Goal: Task Accomplishment & Management: Complete application form

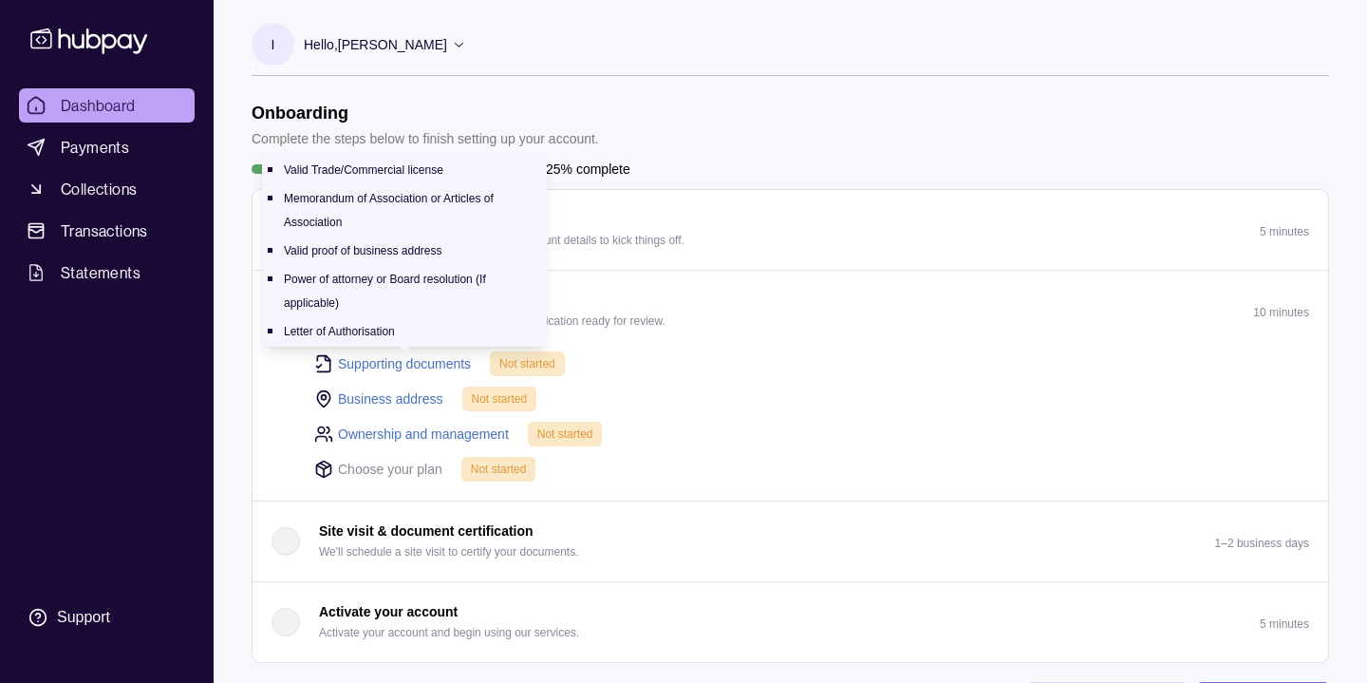
click at [403, 359] on link "Supporting documents" at bounding box center [404, 363] width 133 height 21
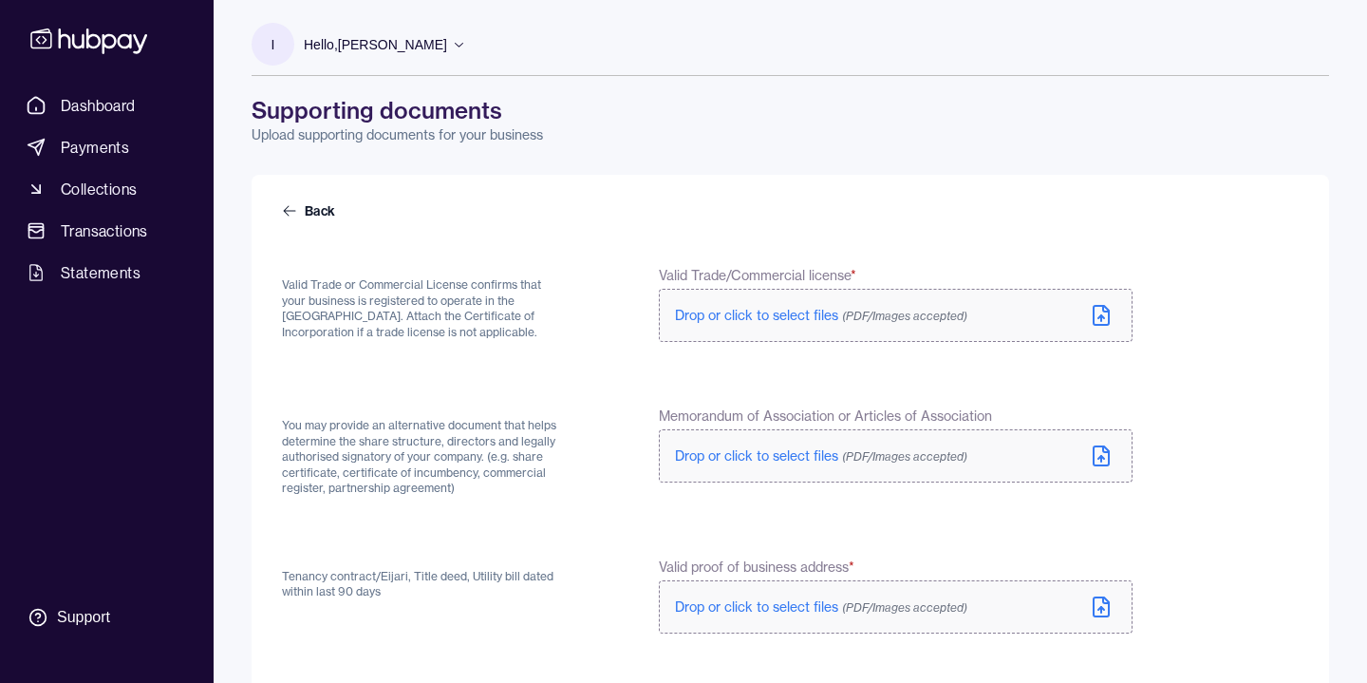
scroll to position [18, 0]
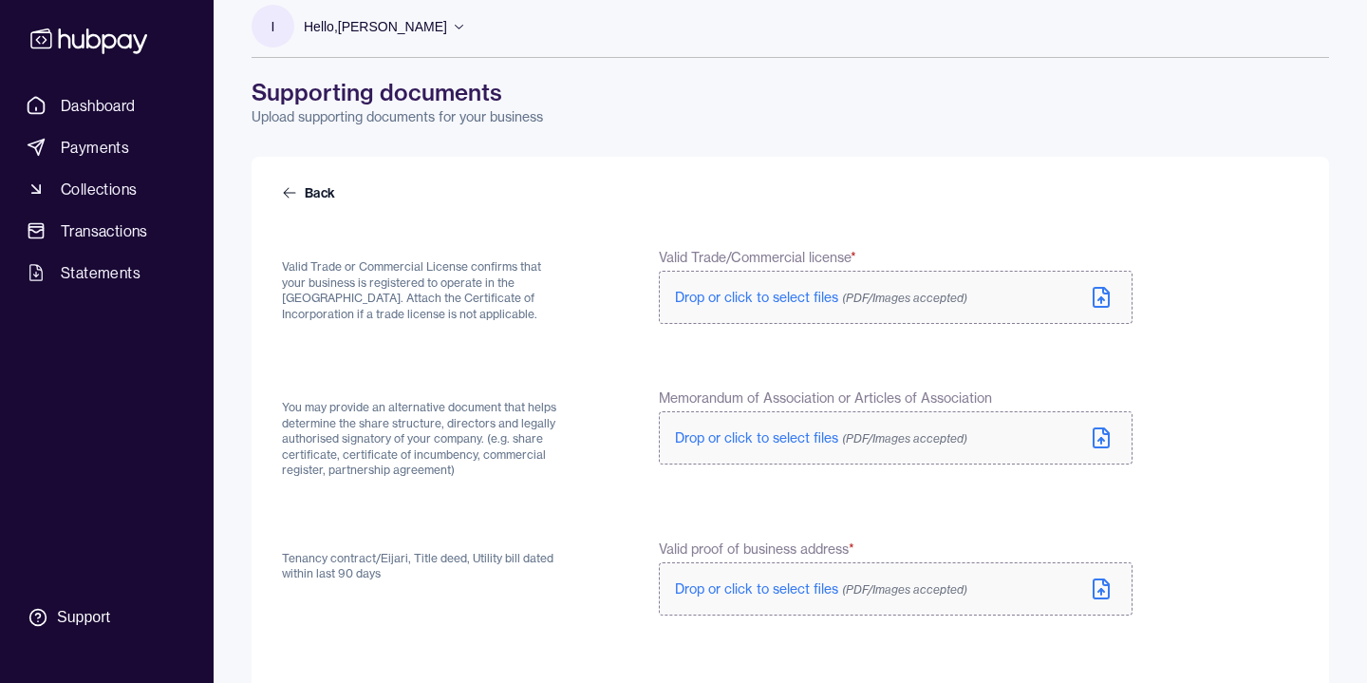
click at [761, 297] on span "Drop or click to select files (PDF/Images accepted)" at bounding box center [821, 297] width 292 height 17
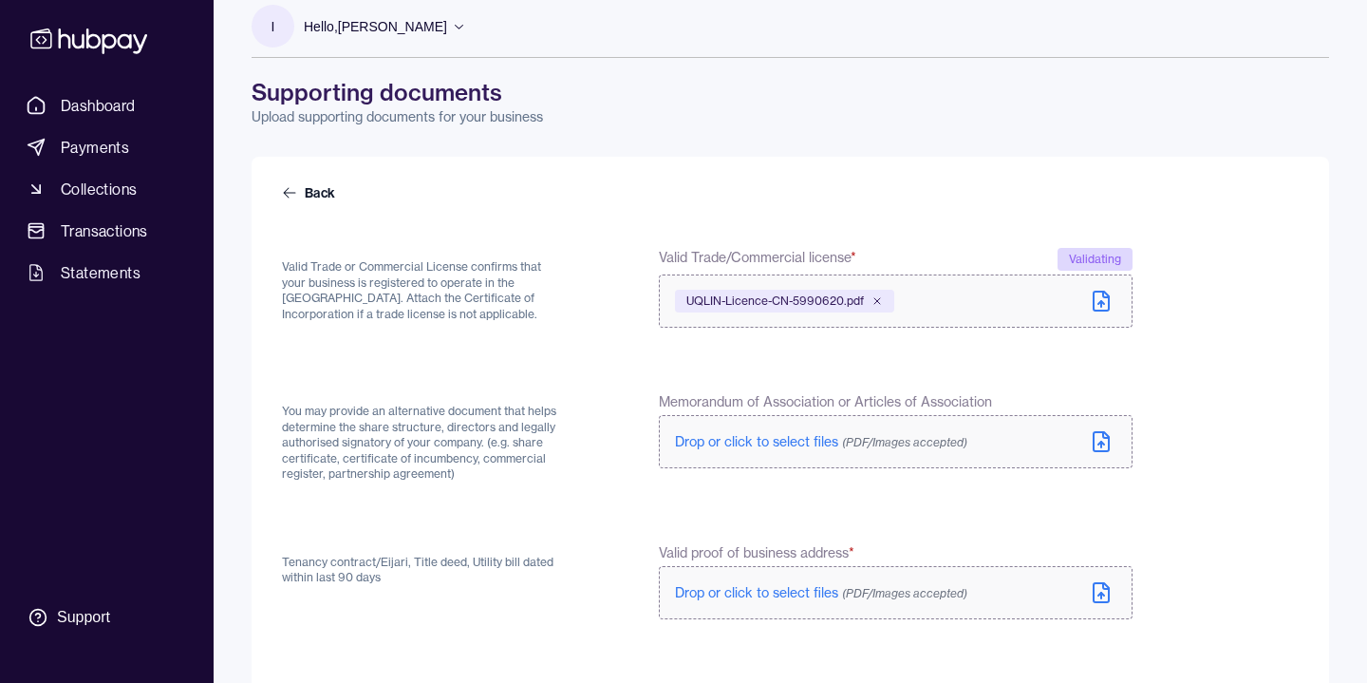
click at [1103, 434] on icon at bounding box center [1106, 435] width 6 height 6
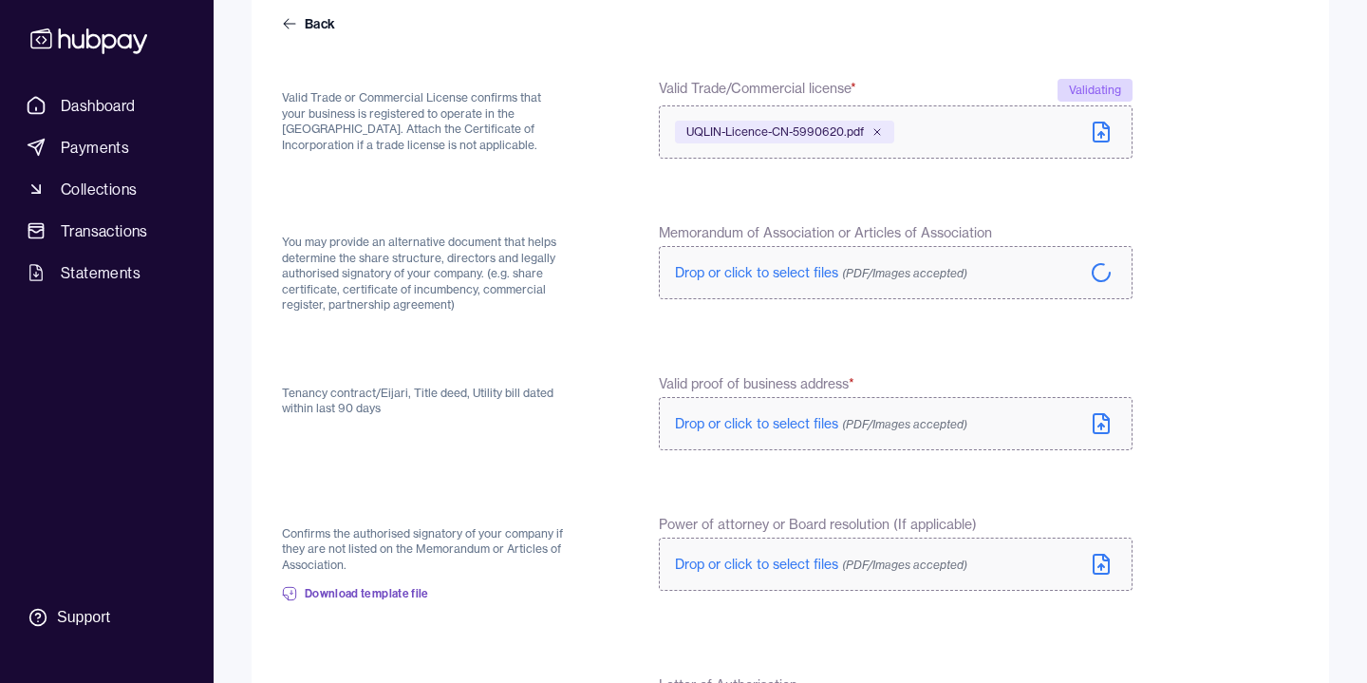
scroll to position [189, 0]
click at [1103, 421] on icon at bounding box center [1101, 421] width 23 height 23
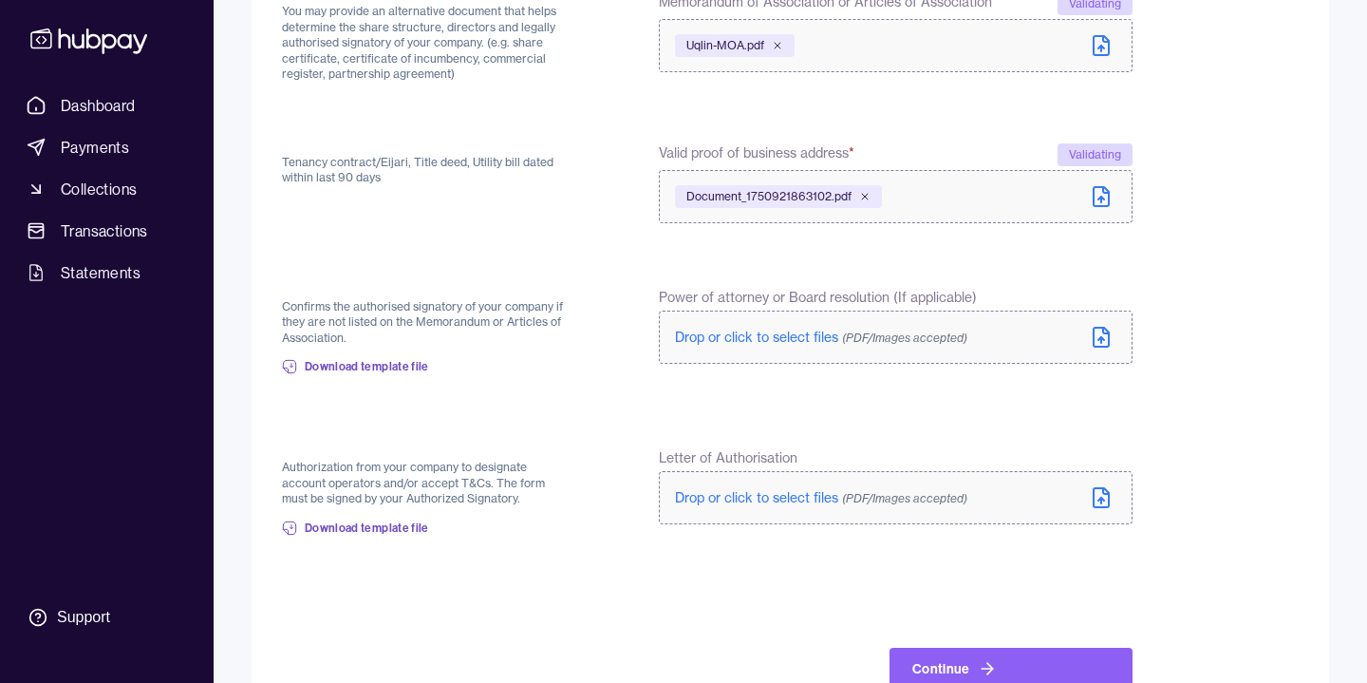
scroll to position [423, 0]
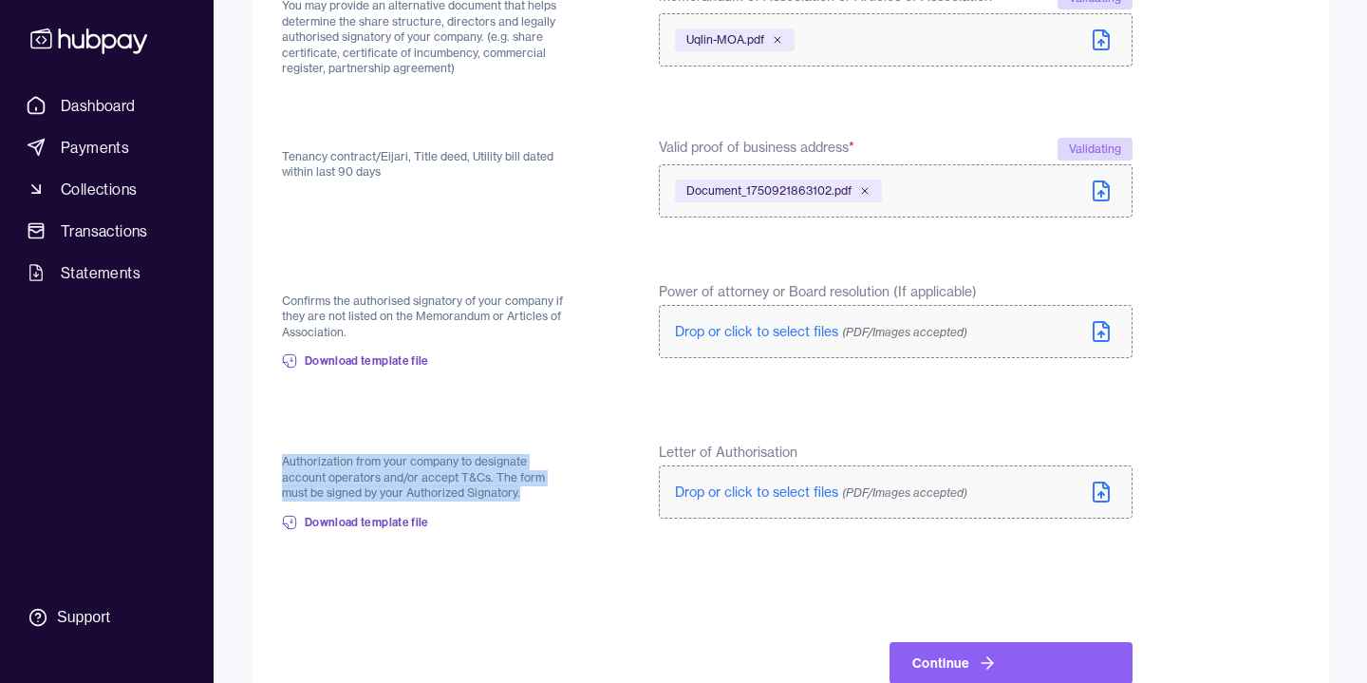
drag, startPoint x: 527, startPoint y: 452, endPoint x: 539, endPoint y: 498, distance: 47.2
click at [539, 498] on div "Authorization from your company to designate account operators and/or accept T&…" at bounding box center [425, 492] width 286 height 101
click at [539, 498] on p "Authorization from your company to designate account operators and/or accept T&…" at bounding box center [425, 477] width 286 height 47
drag, startPoint x: 539, startPoint y: 498, endPoint x: 539, endPoint y: 433, distance: 64.6
click at [539, 433] on form "Back Valid Trade or Commercial License confirms that your business is registere…" at bounding box center [790, 231] width 1017 height 906
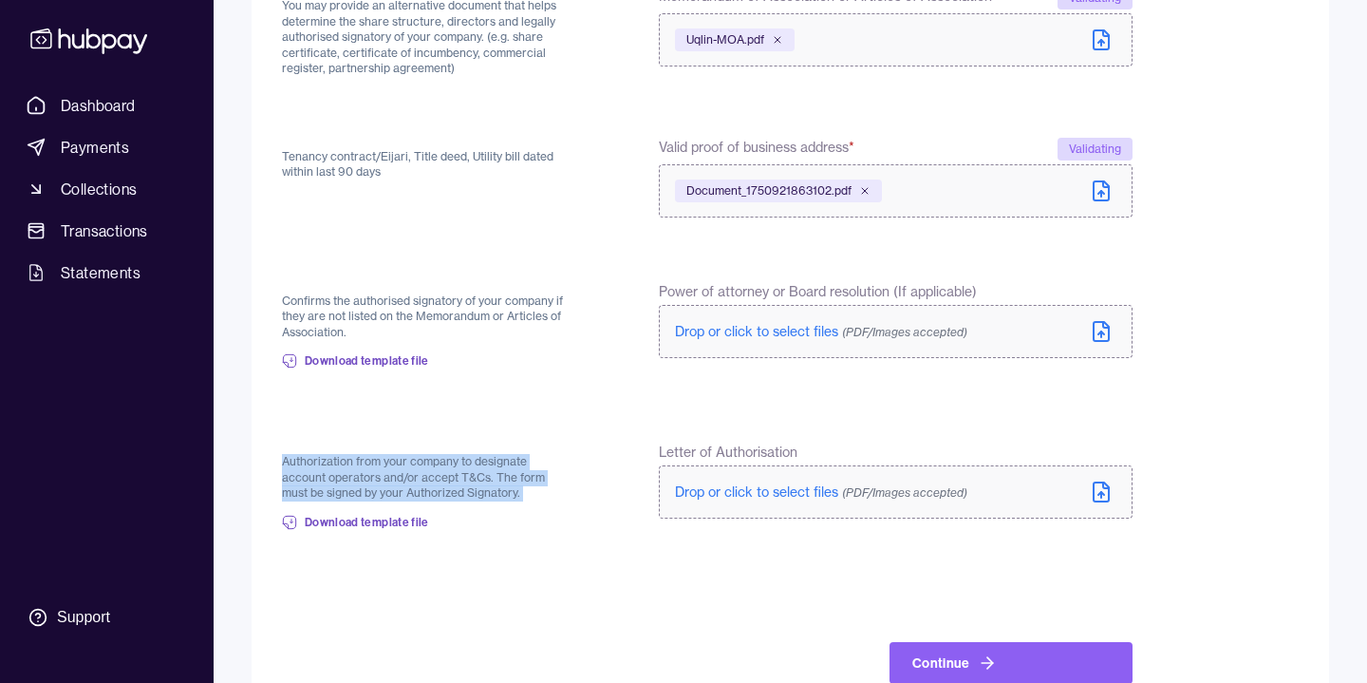
click at [539, 433] on form "Back Valid Trade or Commercial License confirms that your business is registere…" at bounding box center [790, 231] width 1017 height 906
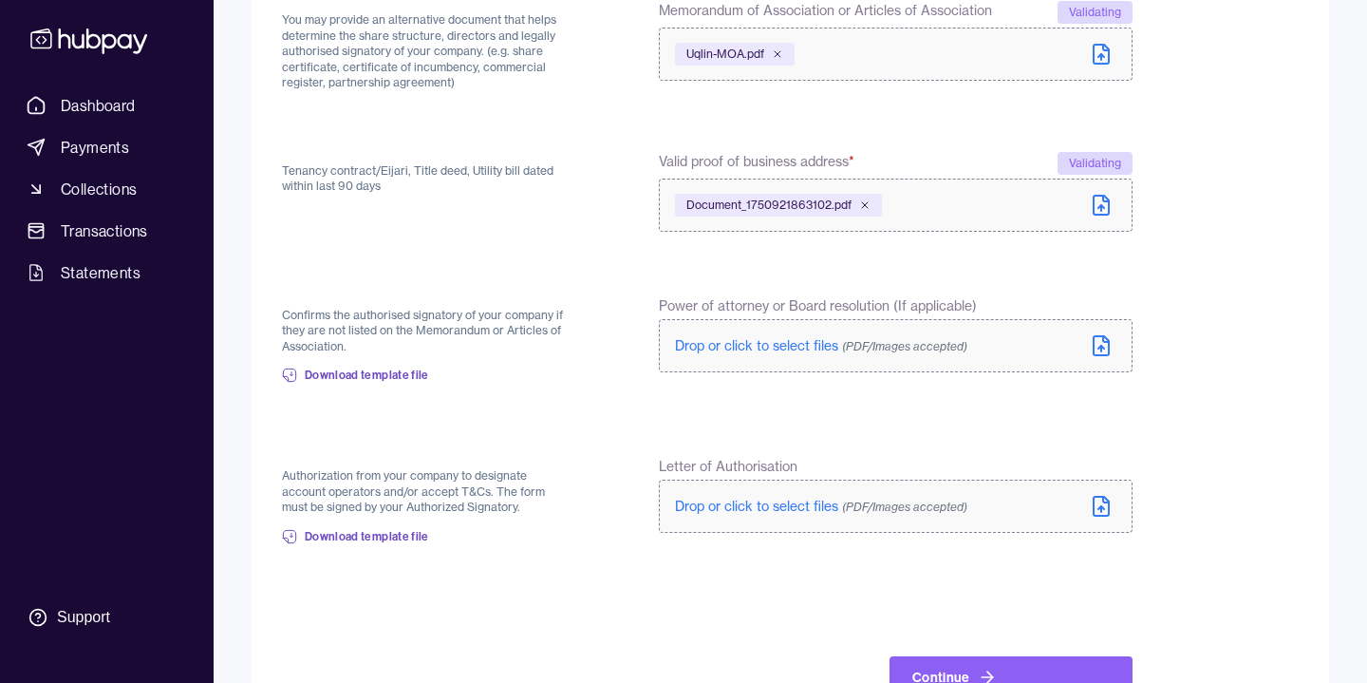
scroll to position [408, 0]
click at [394, 355] on div "Confirms the authorised signatory of your company if they are not listed on the…" at bounding box center [425, 347] width 286 height 101
click at [376, 536] on span "Download template file" at bounding box center [367, 537] width 124 height 15
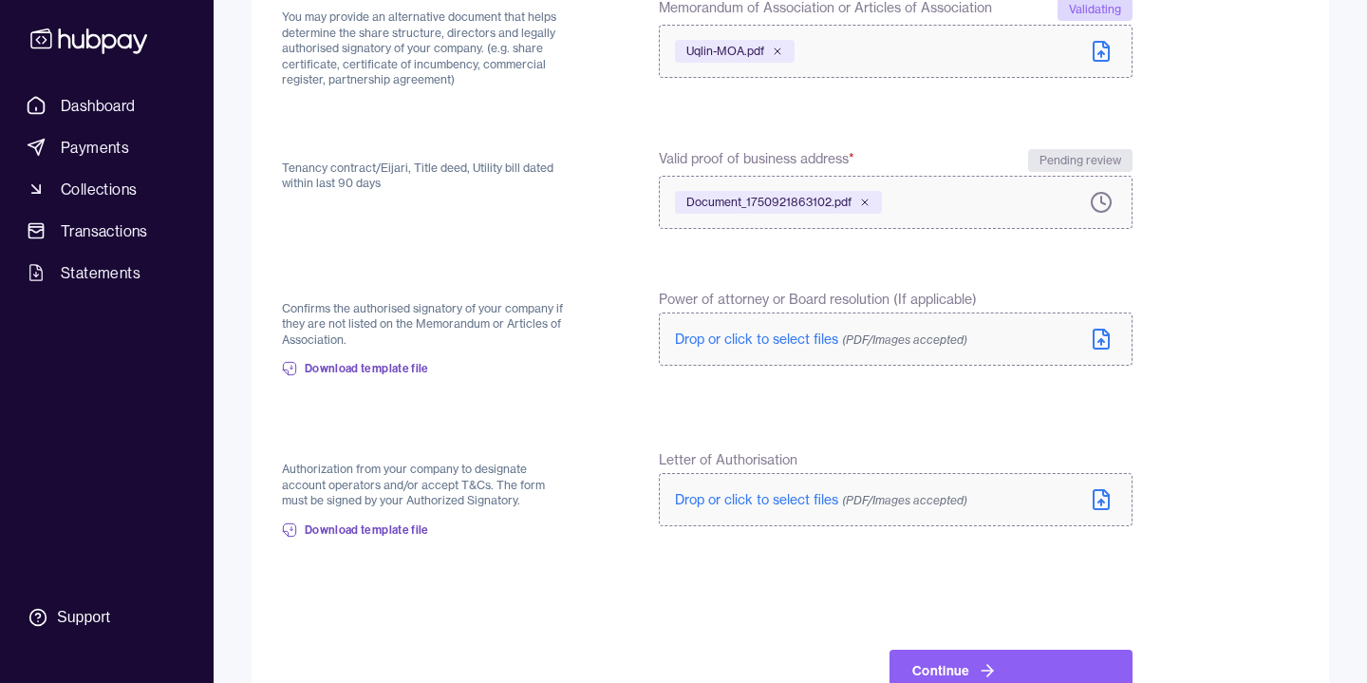
scroll to position [404, 0]
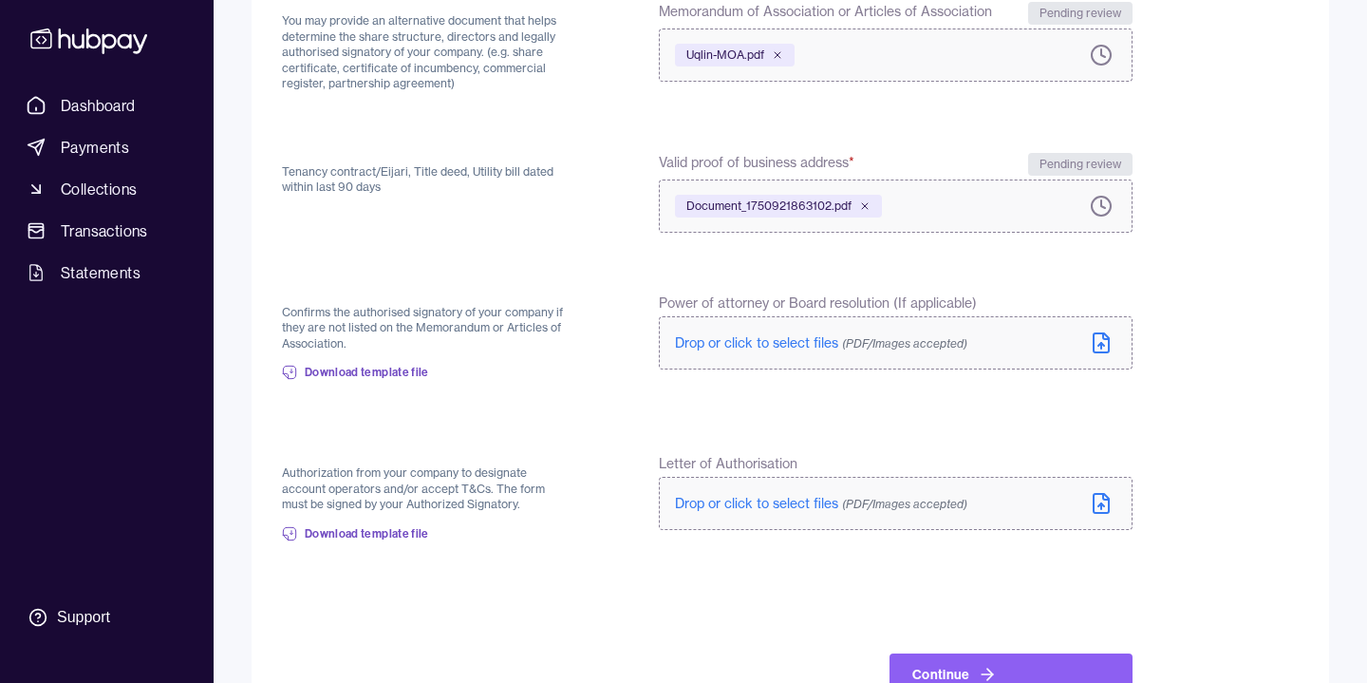
click at [752, 427] on form "Back Valid Trade or Commercial License confirms that your business is registere…" at bounding box center [790, 246] width 1017 height 898
click at [769, 502] on span "Drop or click to select files (PDF/Images accepted)" at bounding box center [821, 503] width 292 height 17
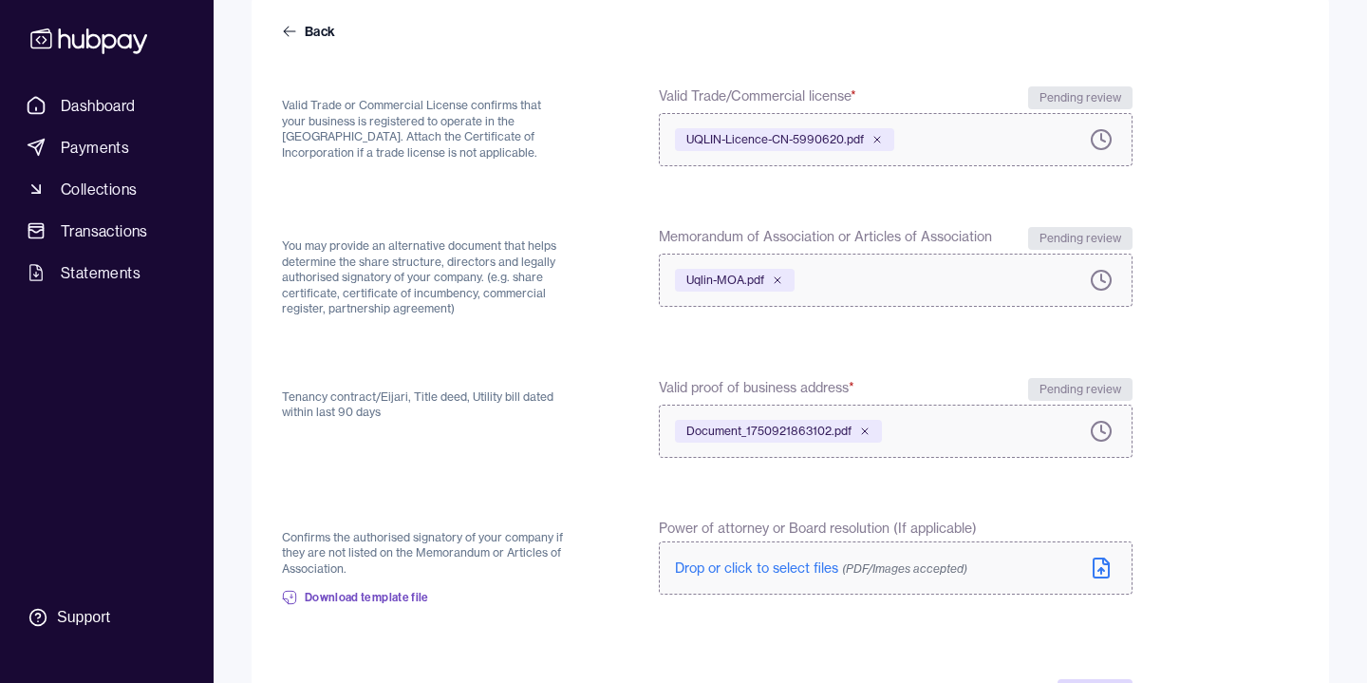
scroll to position [465, 0]
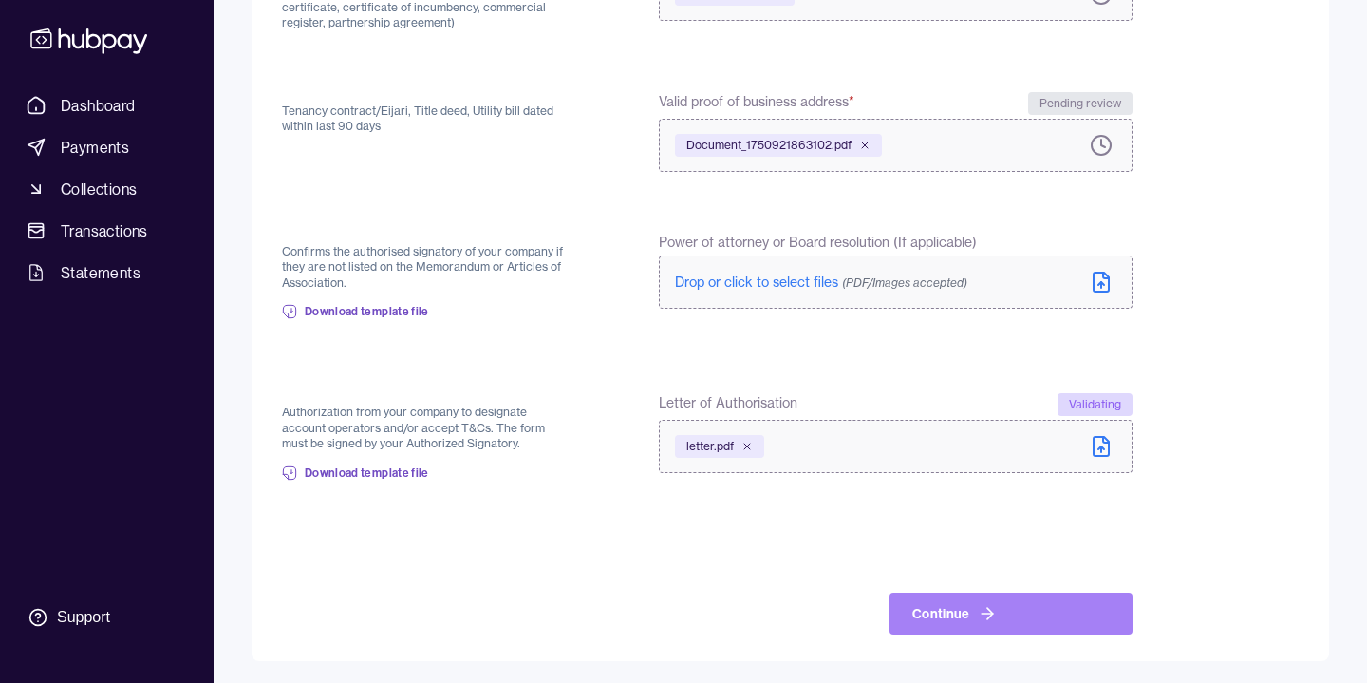
click at [987, 614] on icon at bounding box center [990, 613] width 6 height 11
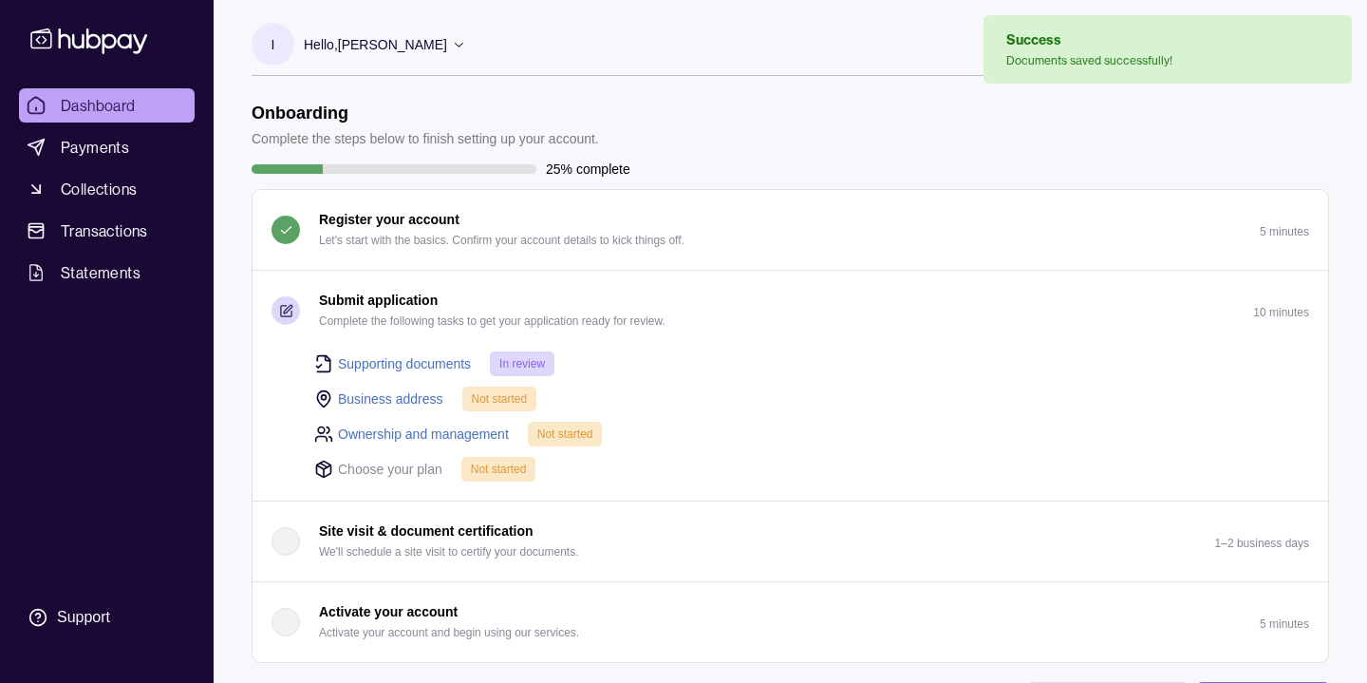
click at [414, 396] on link "Business address" at bounding box center [390, 398] width 105 height 21
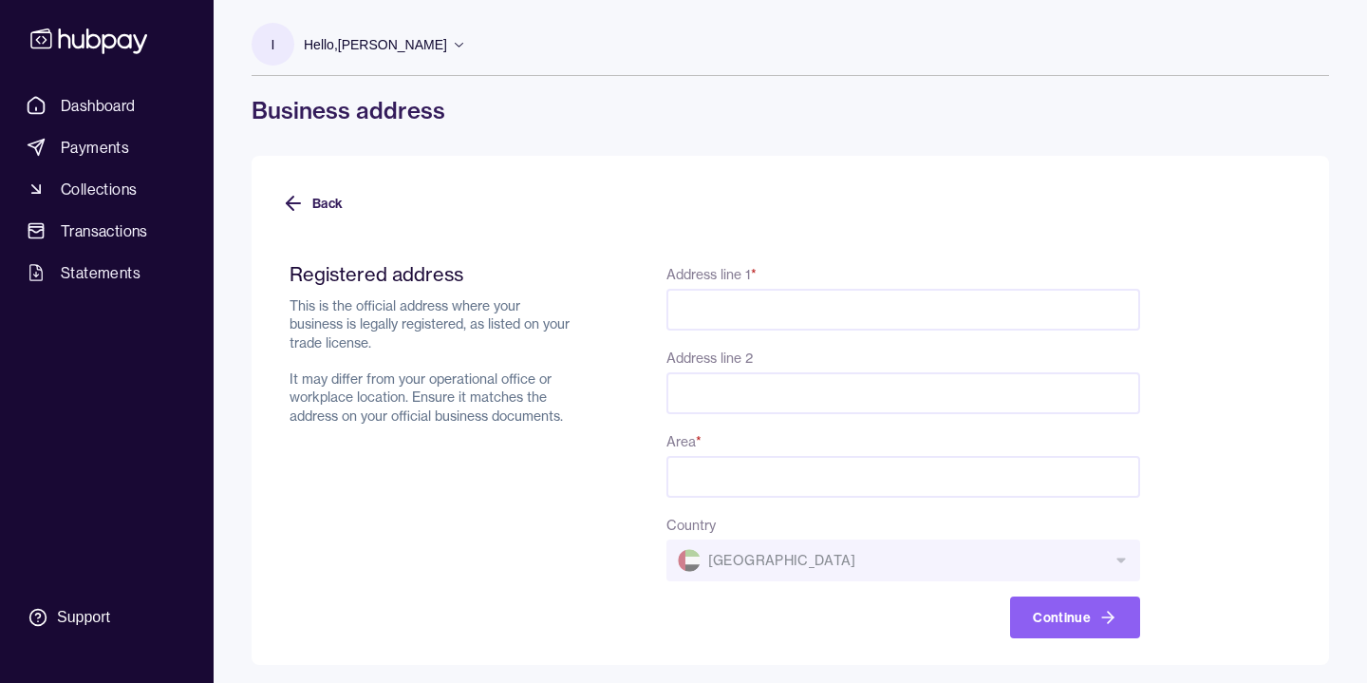
click at [725, 300] on input "Address line 1 *" at bounding box center [904, 310] width 474 height 42
type input "**********"
click at [826, 554] on div "Country [GEOGRAPHIC_DATA]" at bounding box center [904, 547] width 474 height 68
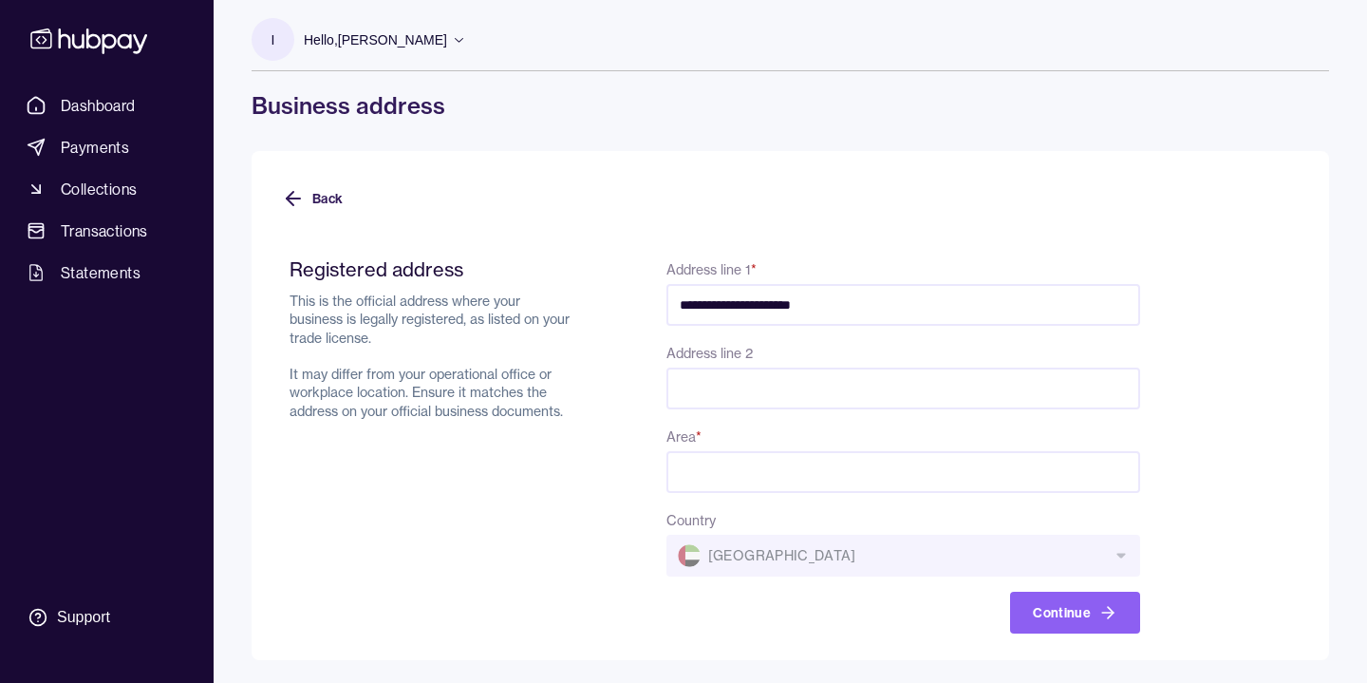
click at [810, 474] on input "Area *" at bounding box center [904, 472] width 474 height 42
type input "**********"
click at [1234, 523] on form "**********" at bounding box center [790, 434] width 1017 height 399
click at [979, 382] on input "Address line 2" at bounding box center [904, 388] width 474 height 42
type input "**********"
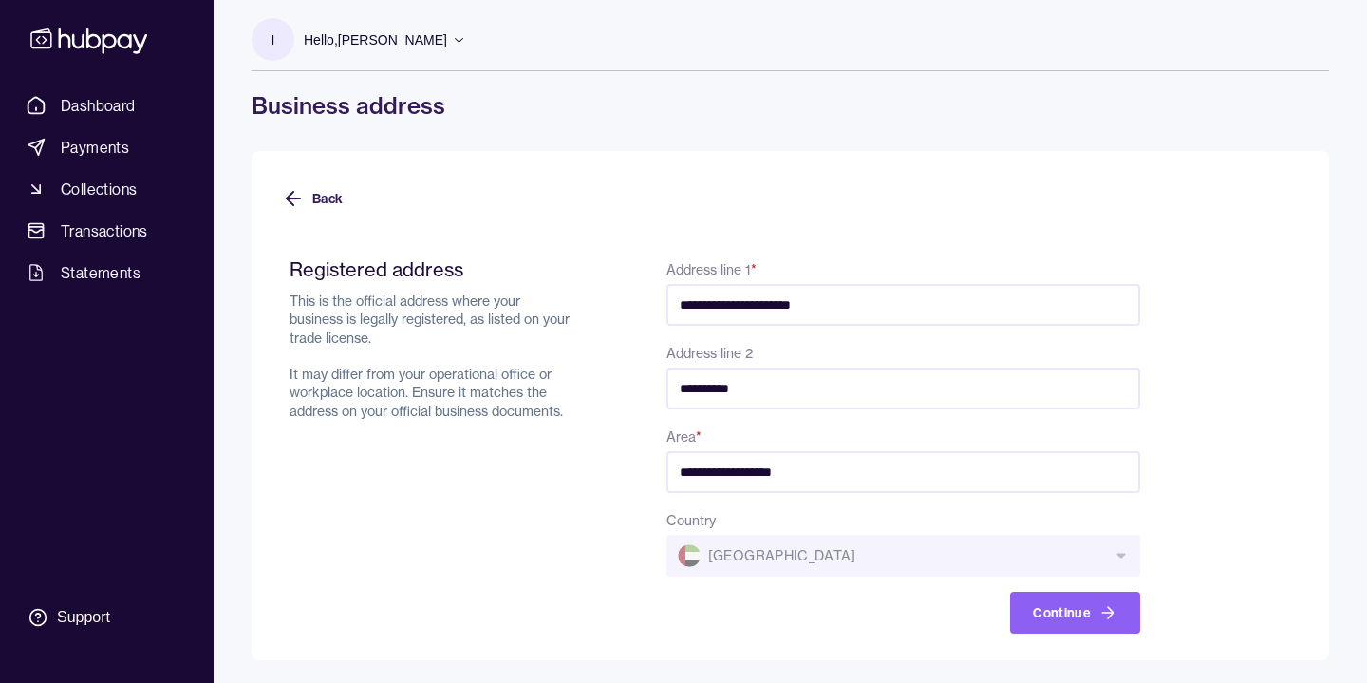
click at [1202, 460] on form "**********" at bounding box center [790, 434] width 1017 height 399
click at [1115, 611] on icon "button" at bounding box center [1108, 612] width 19 height 19
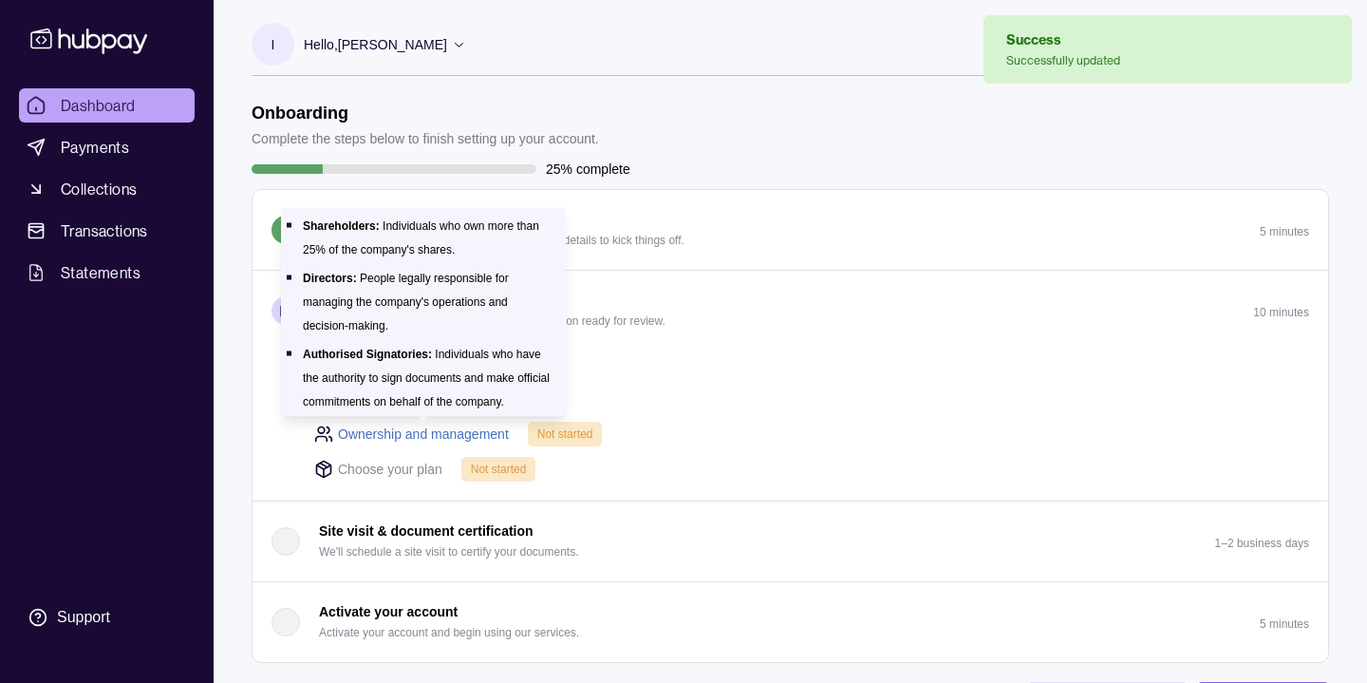
click at [450, 432] on link "Ownership and management" at bounding box center [423, 433] width 171 height 21
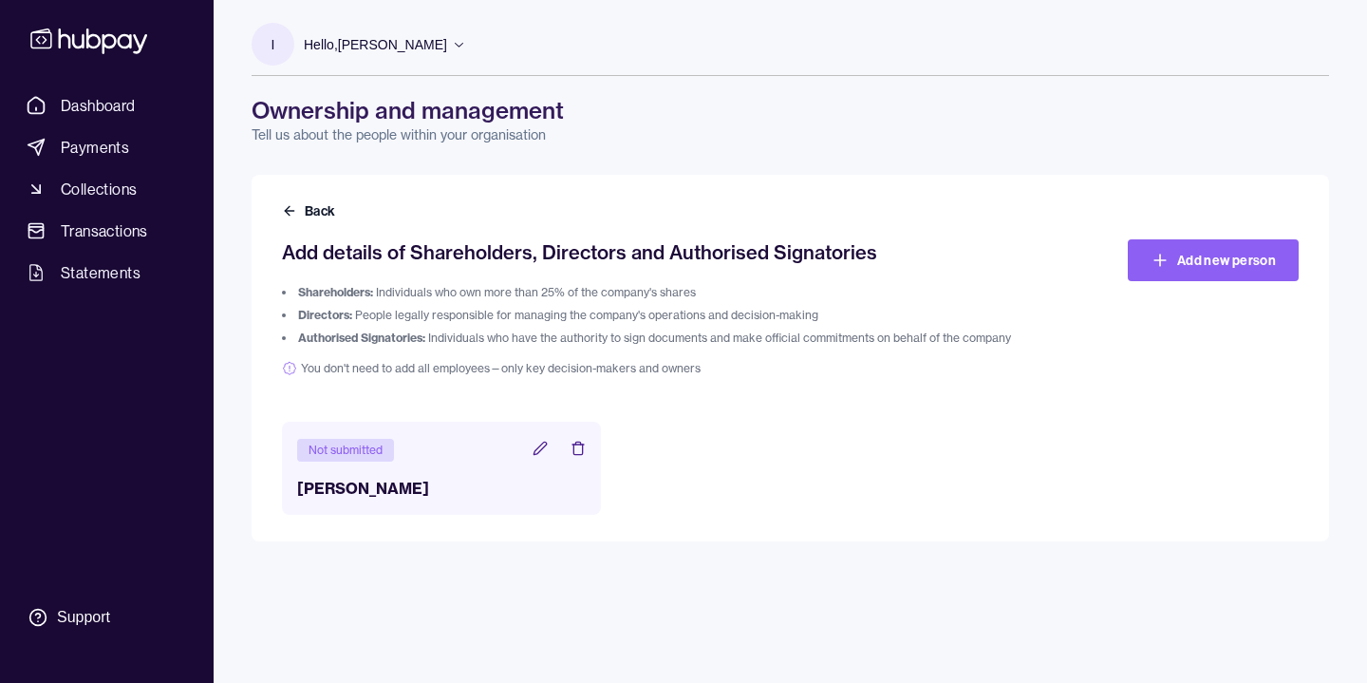
click at [538, 451] on icon at bounding box center [540, 448] width 15 height 15
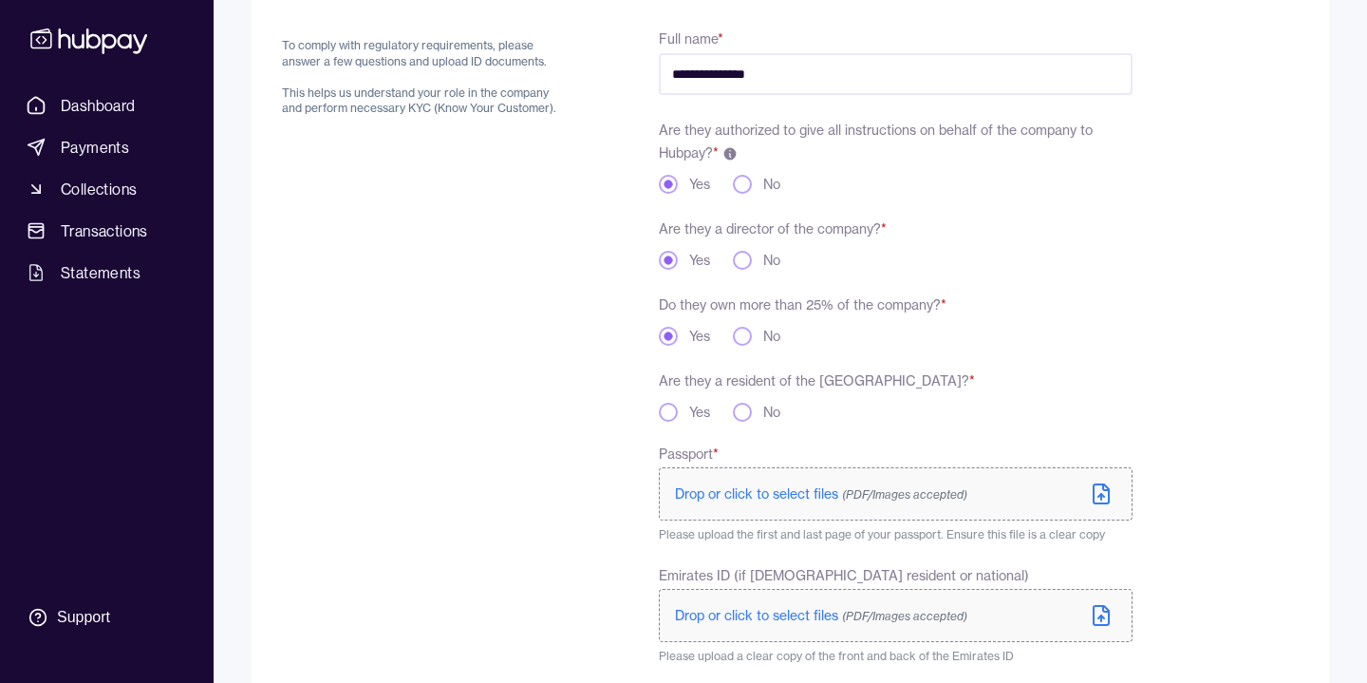
scroll to position [246, 0]
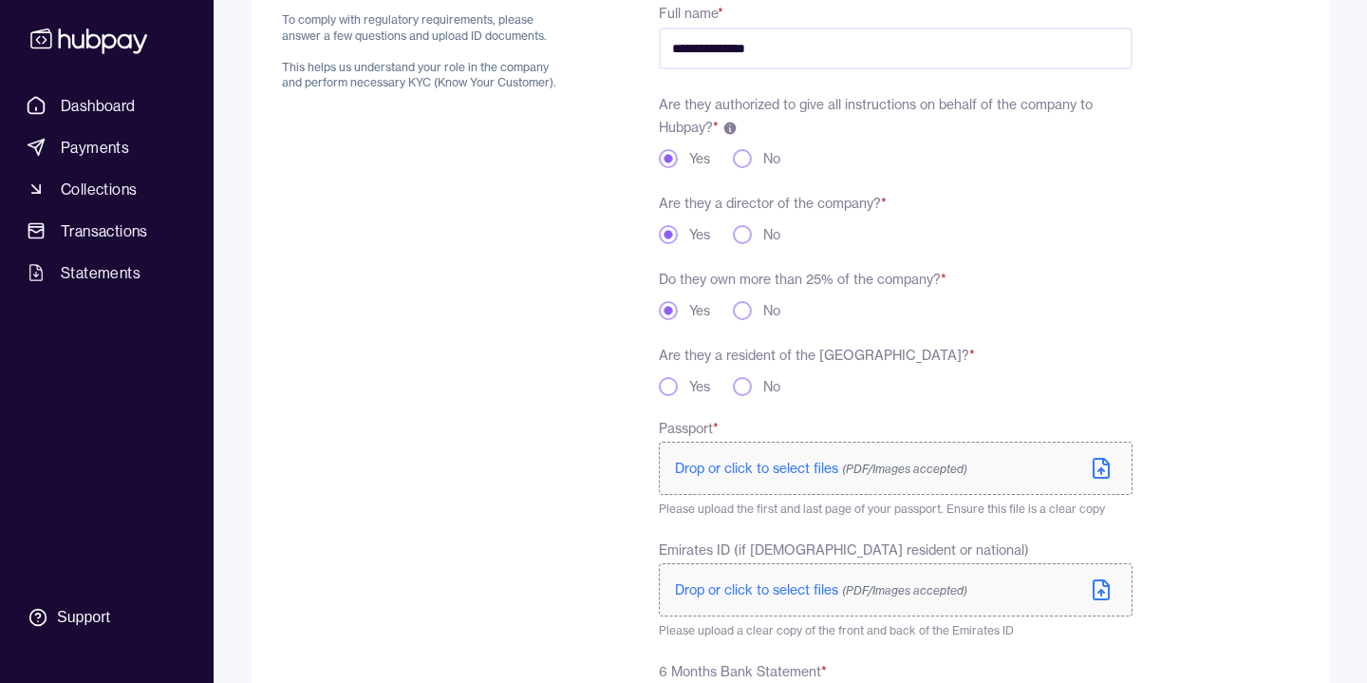
click at [672, 385] on button "Yes" at bounding box center [668, 386] width 19 height 19
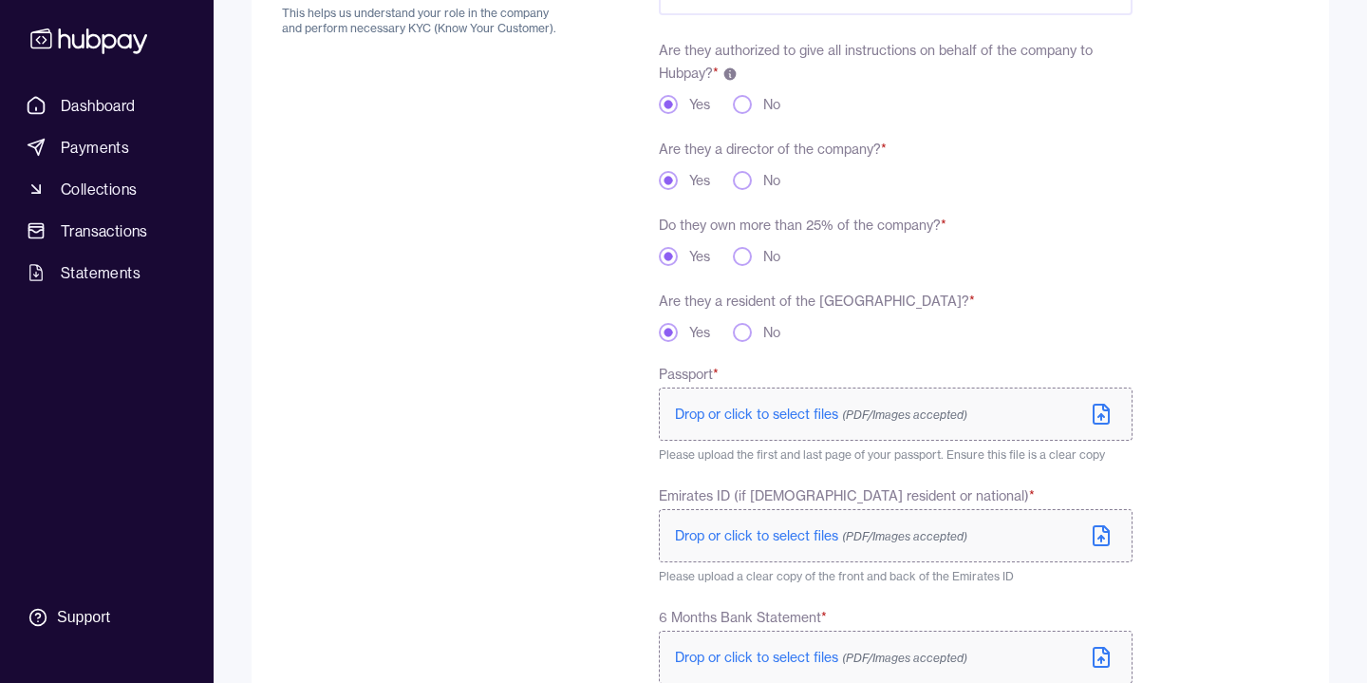
scroll to position [387, 0]
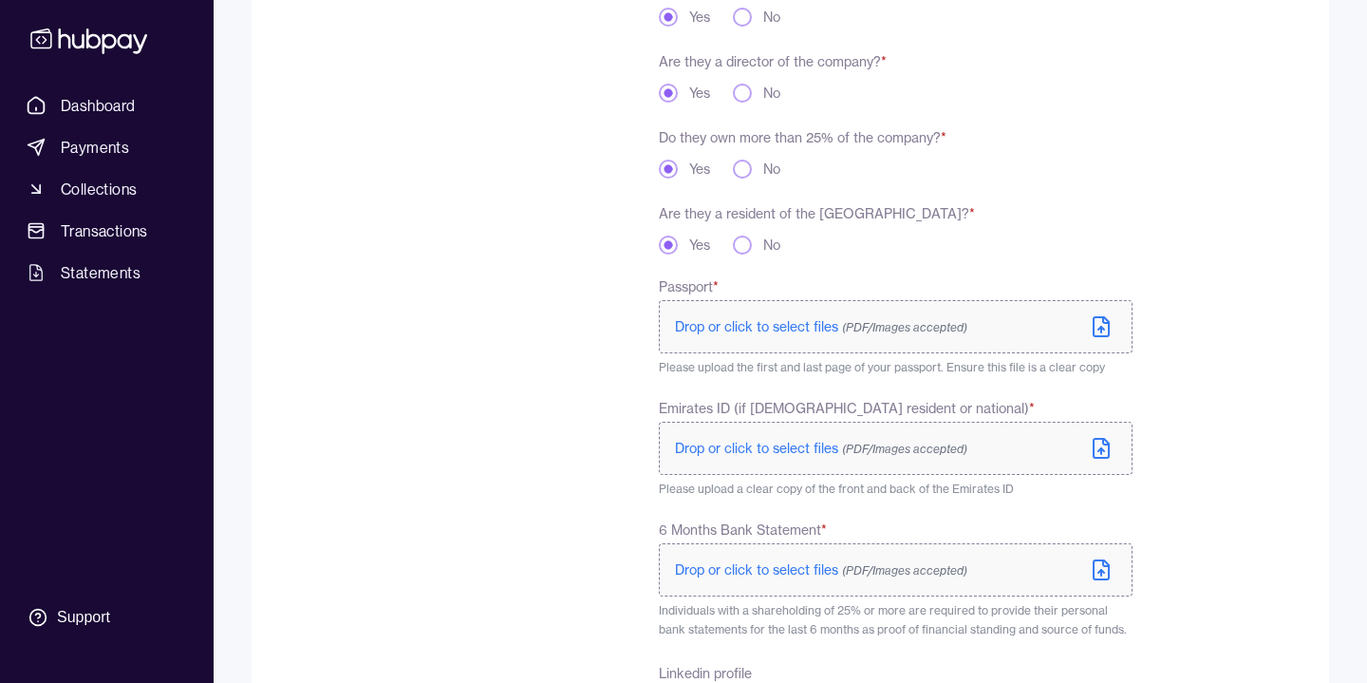
click at [815, 323] on span "Drop or click to select files (PDF/Images accepted)" at bounding box center [821, 326] width 292 height 17
click at [774, 444] on span "Drop or click to select files (PDF/Images accepted)" at bounding box center [821, 448] width 292 height 17
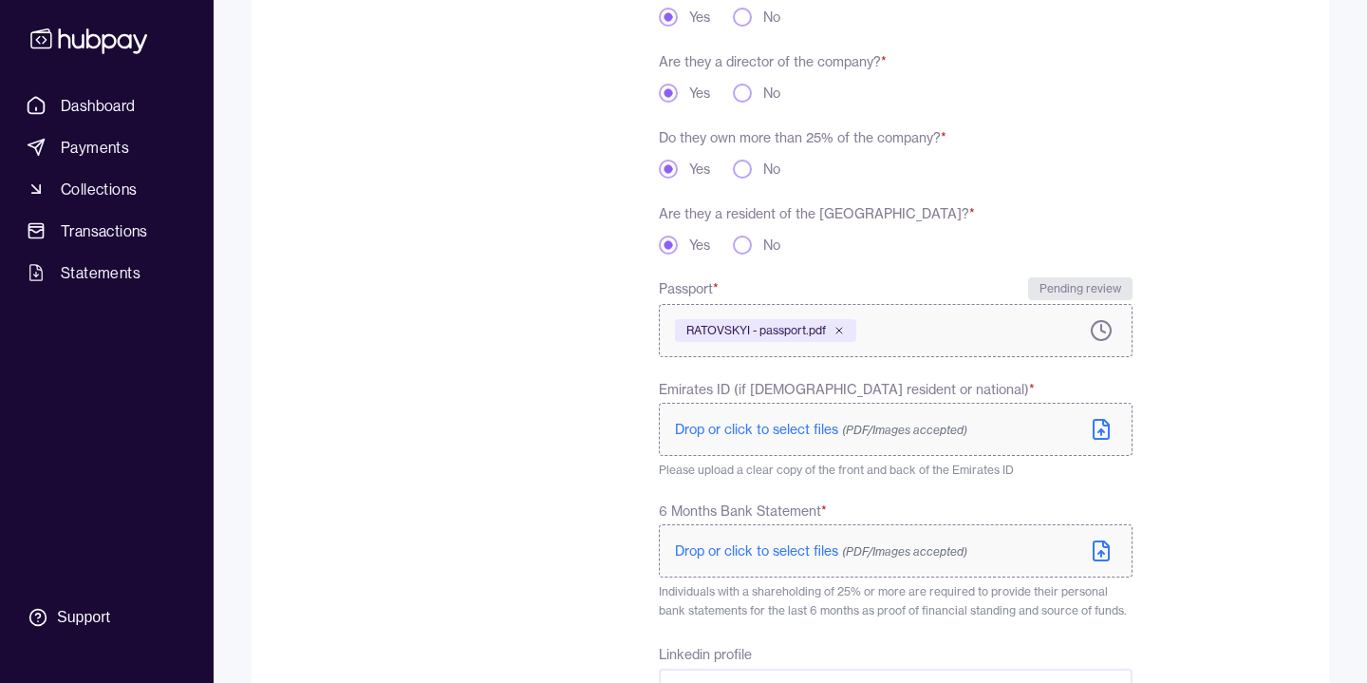
click at [772, 429] on span "Drop or click to select files (PDF/Images accepted)" at bounding box center [821, 429] width 292 height 17
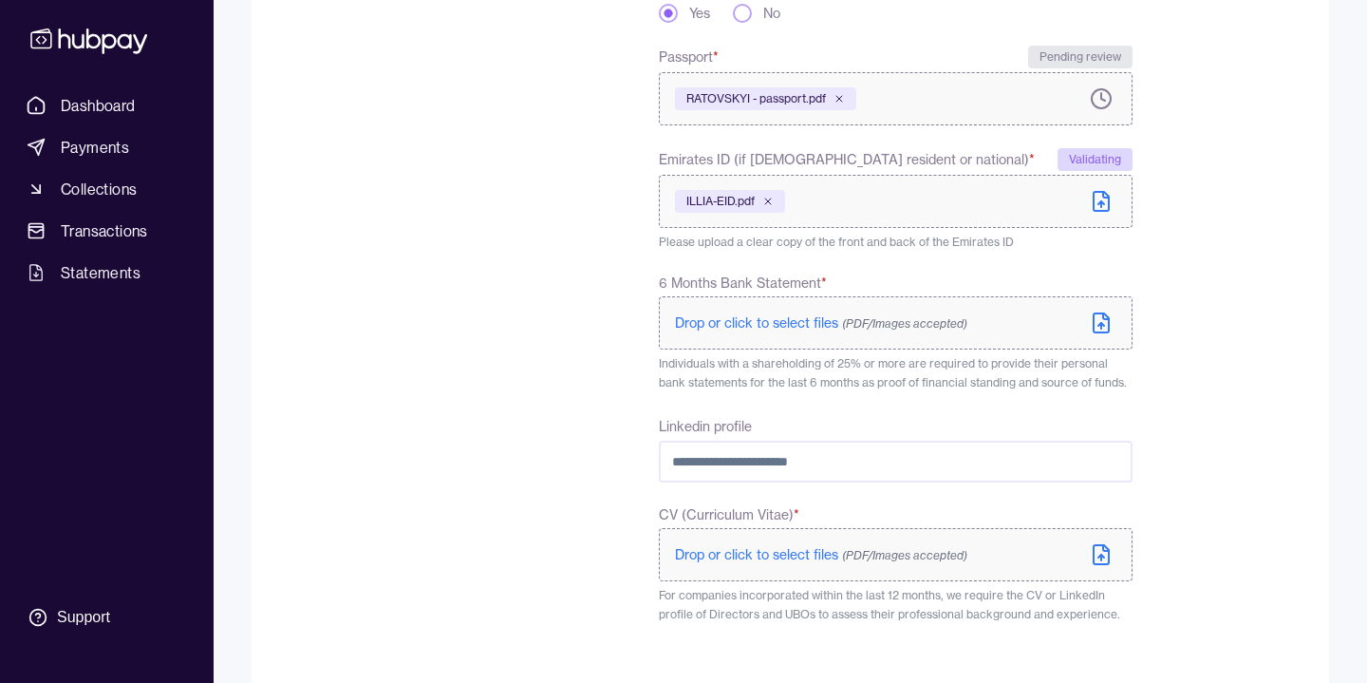
scroll to position [621, 0]
click at [745, 324] on span "Drop or click to select files (PDF/Images accepted)" at bounding box center [821, 320] width 292 height 17
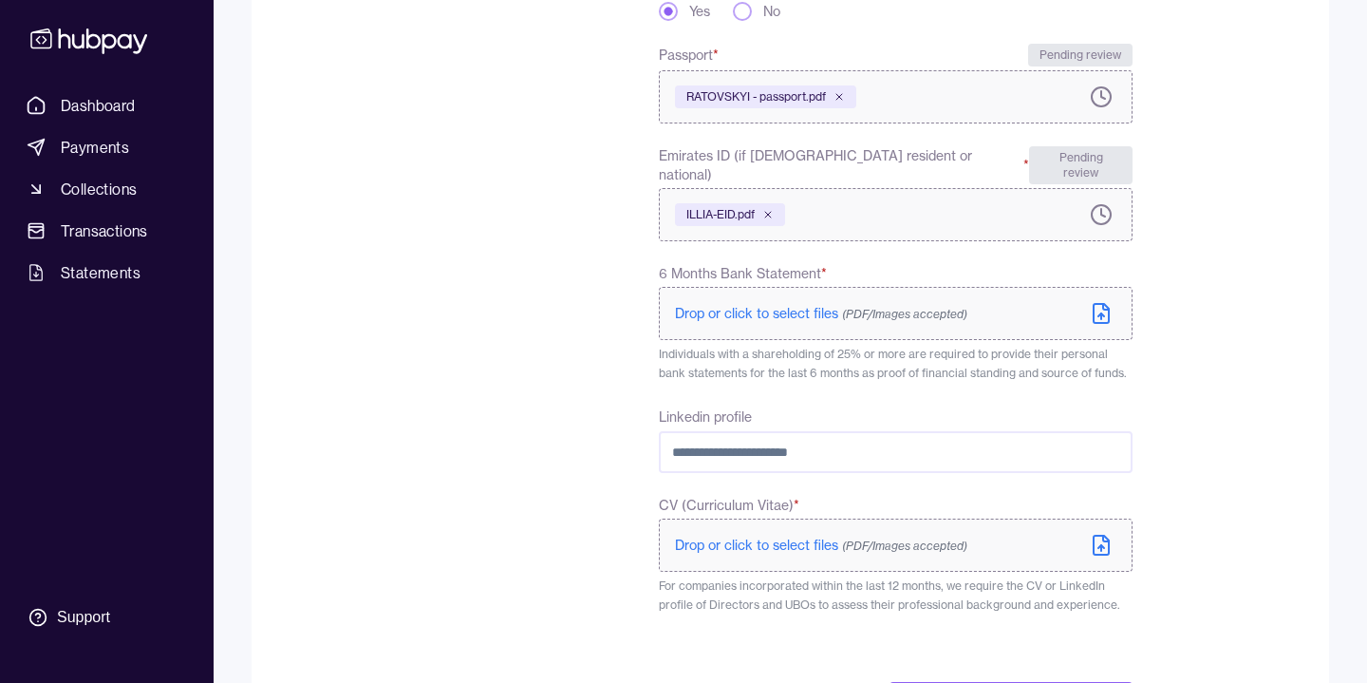
click at [930, 439] on input "Linkedin profile" at bounding box center [896, 452] width 474 height 42
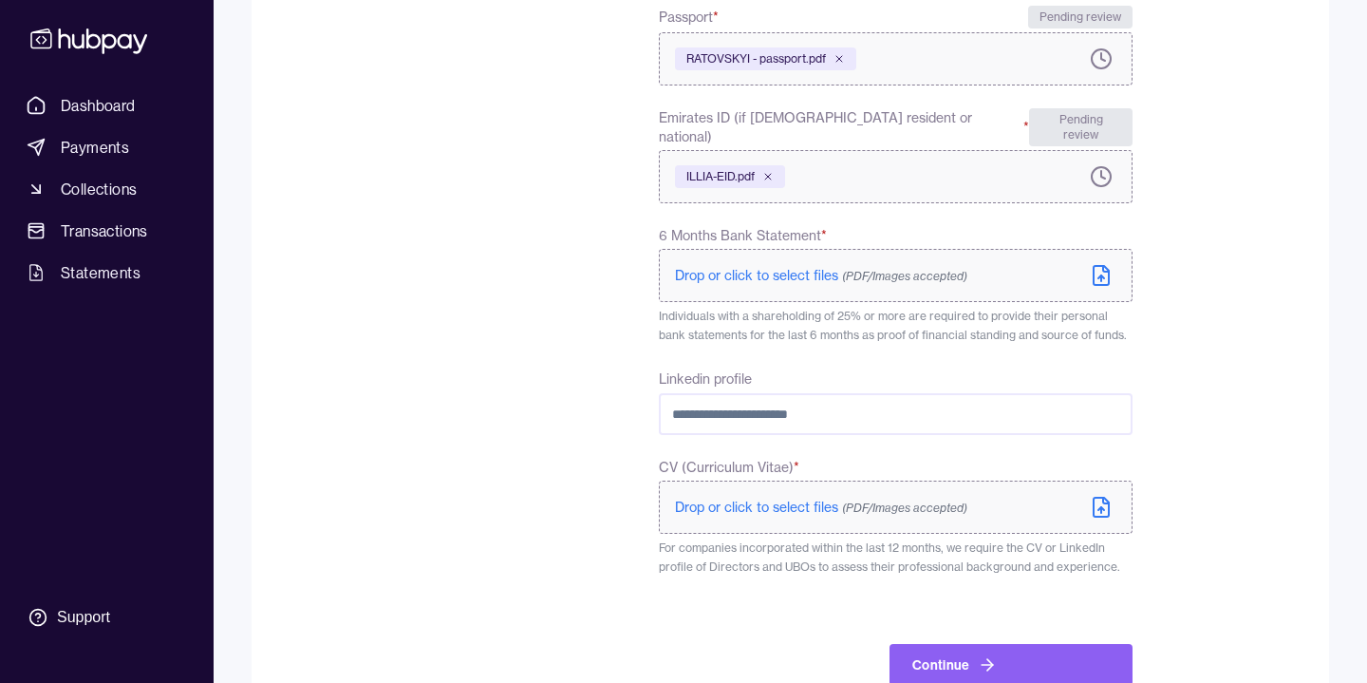
scroll to position [696, 0]
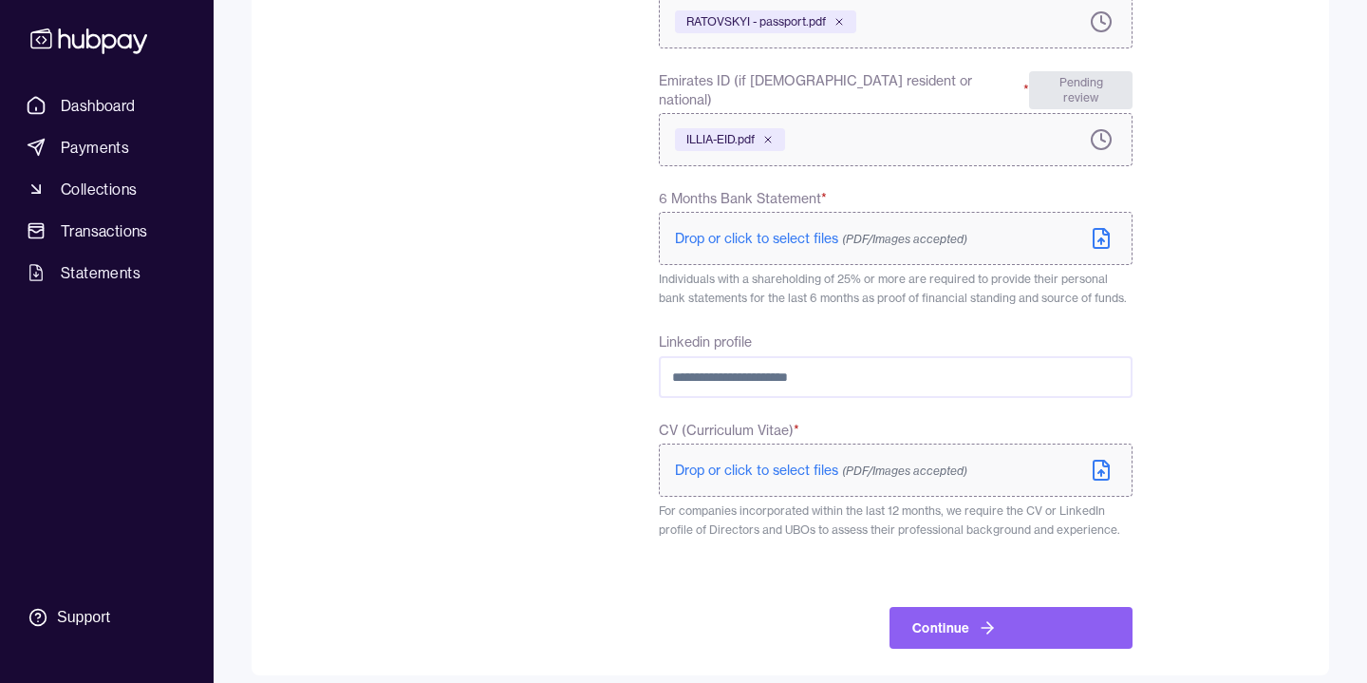
click at [777, 462] on p "Drop or click to select files (PDF/Images accepted)" at bounding box center [821, 470] width 292 height 19
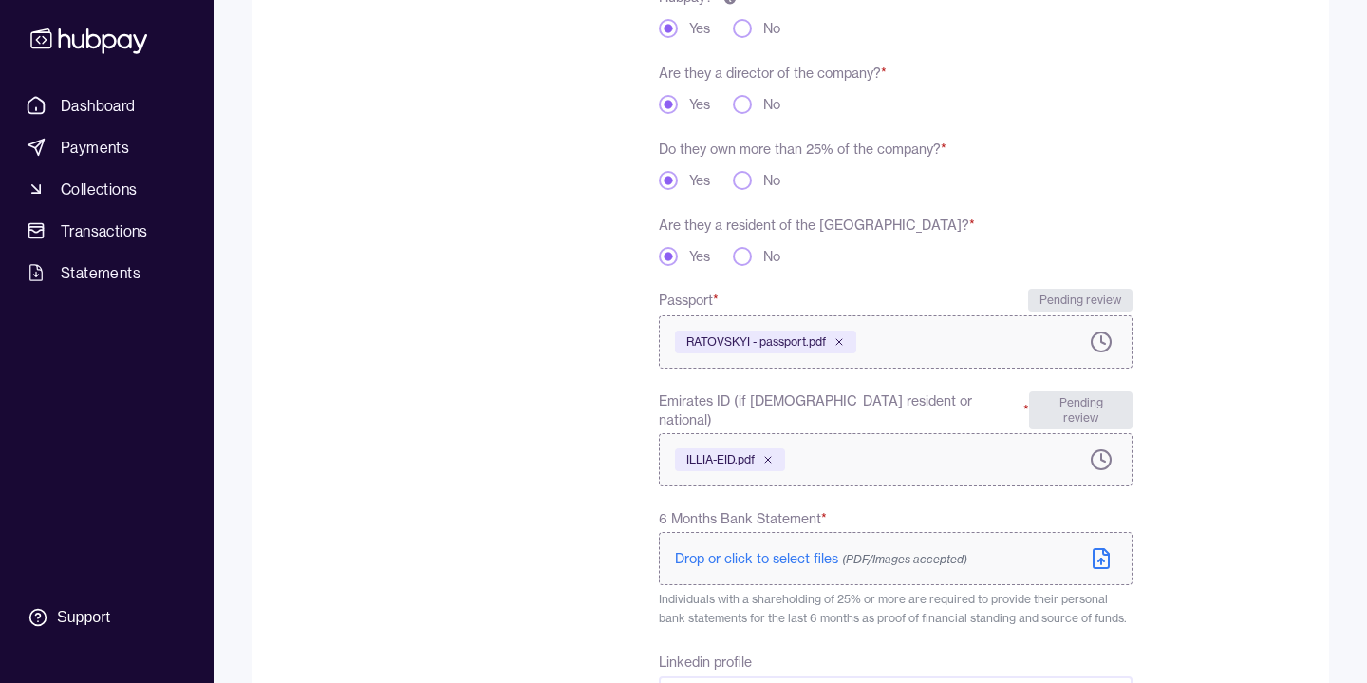
scroll to position [700, 0]
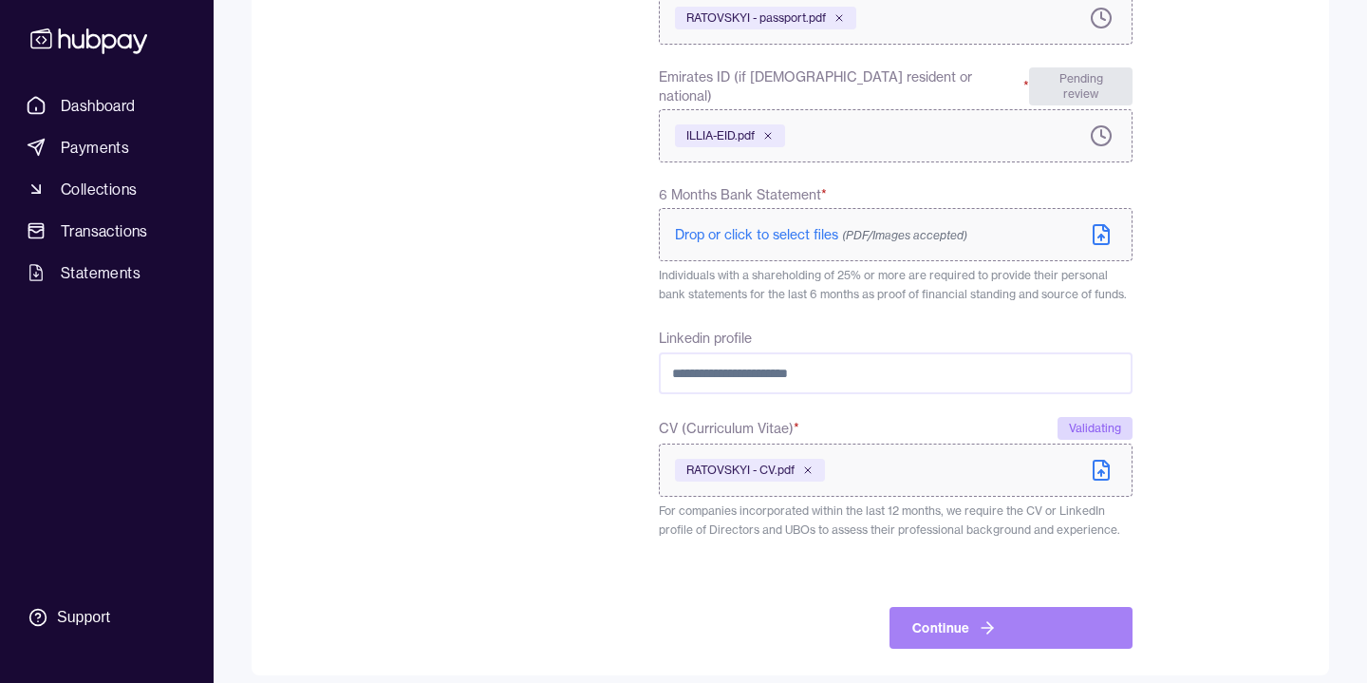
click at [993, 618] on icon "submit" at bounding box center [987, 627] width 19 height 19
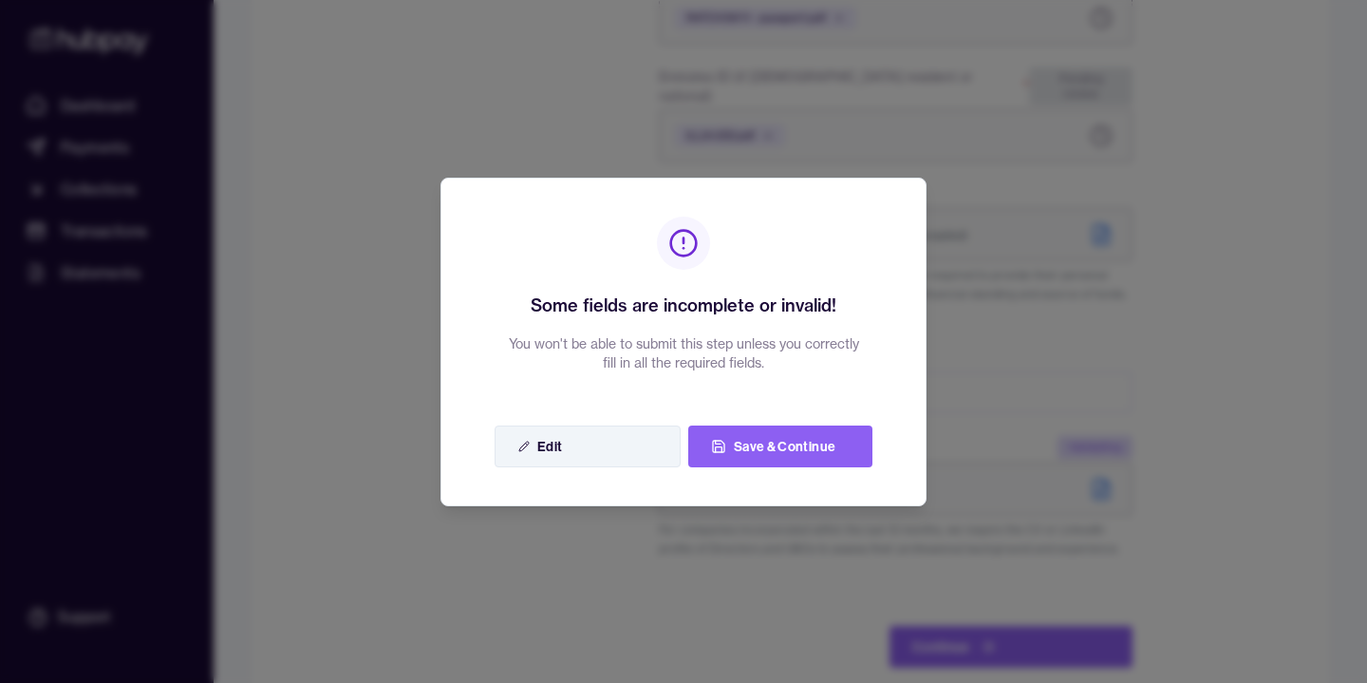
click at [595, 443] on button "Edit" at bounding box center [588, 446] width 186 height 42
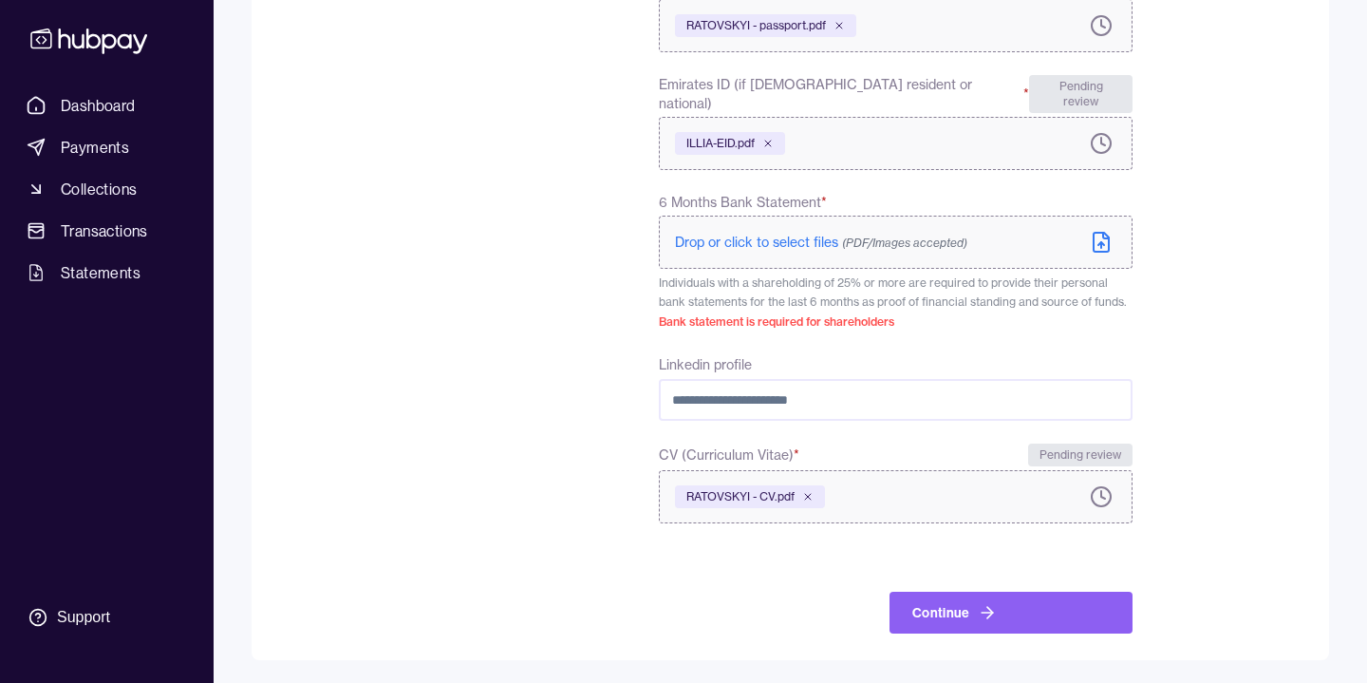
scroll to position [677, 0]
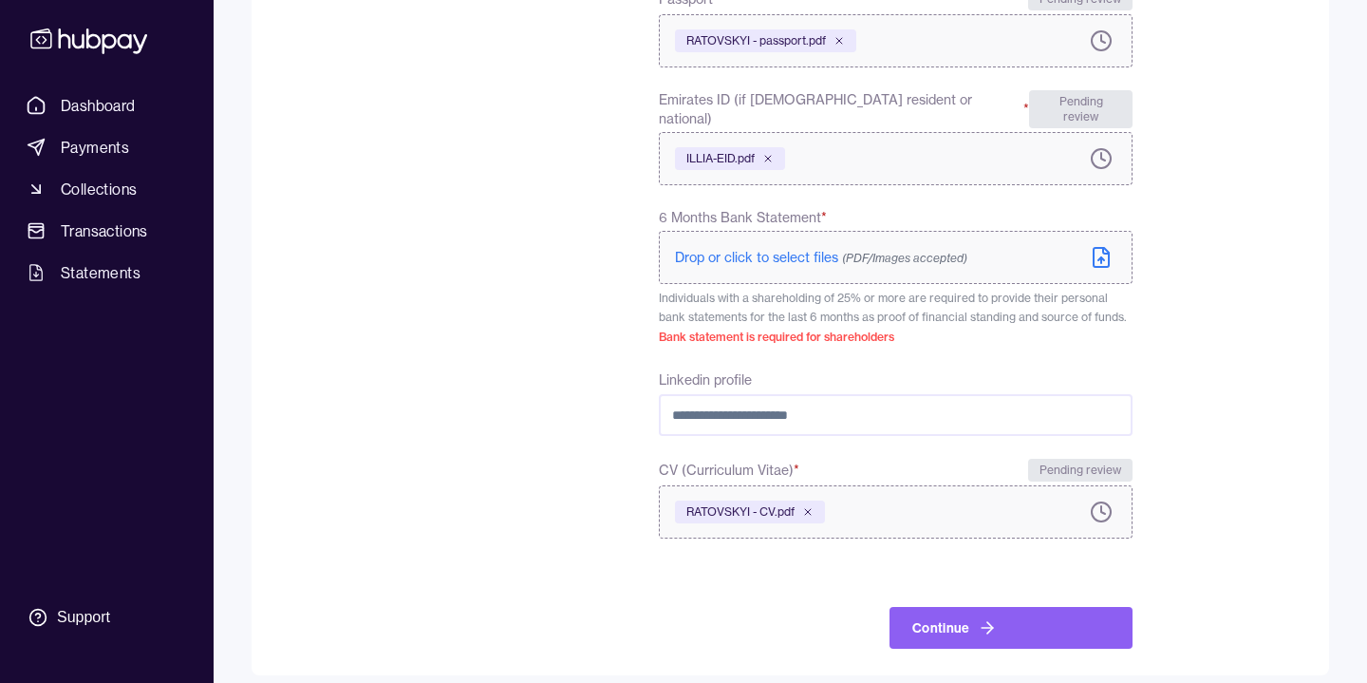
click at [770, 249] on span "Drop or click to select files (PDF/Images accepted)" at bounding box center [821, 257] width 292 height 17
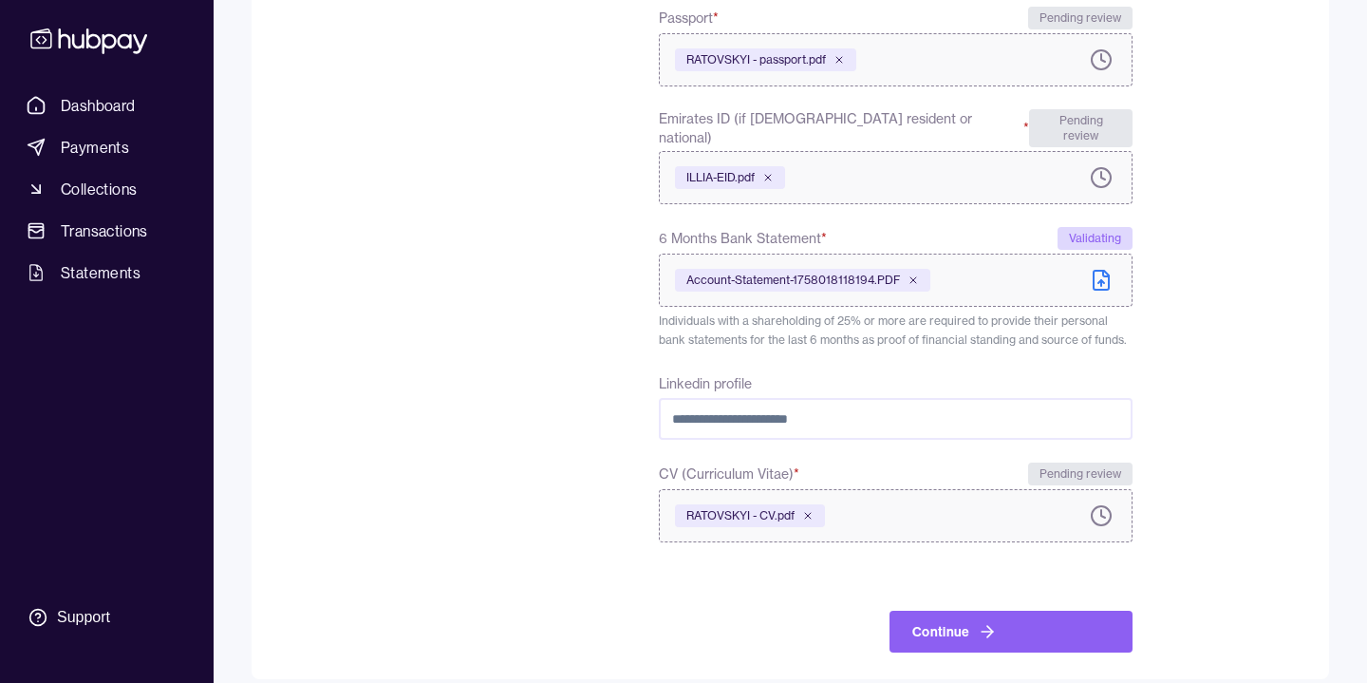
scroll to position [662, 0]
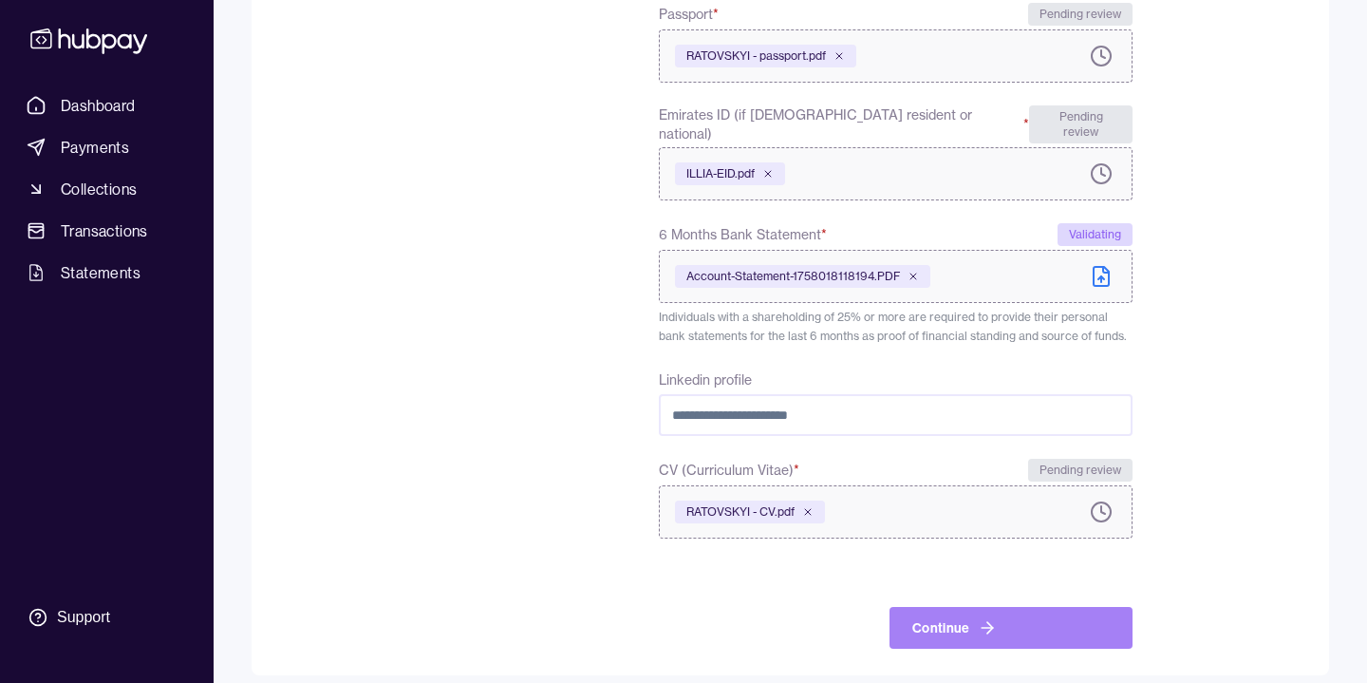
click at [1048, 616] on button "Continue" at bounding box center [1011, 628] width 243 height 42
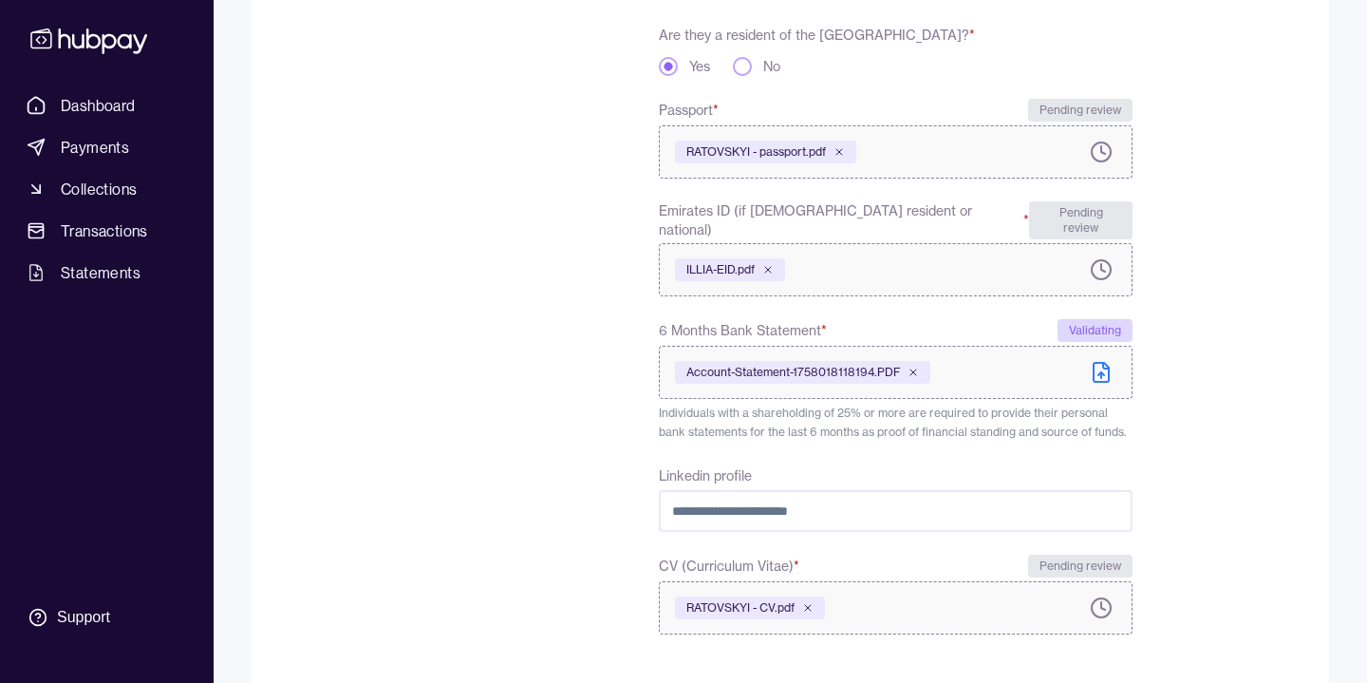
scroll to position [704, 0]
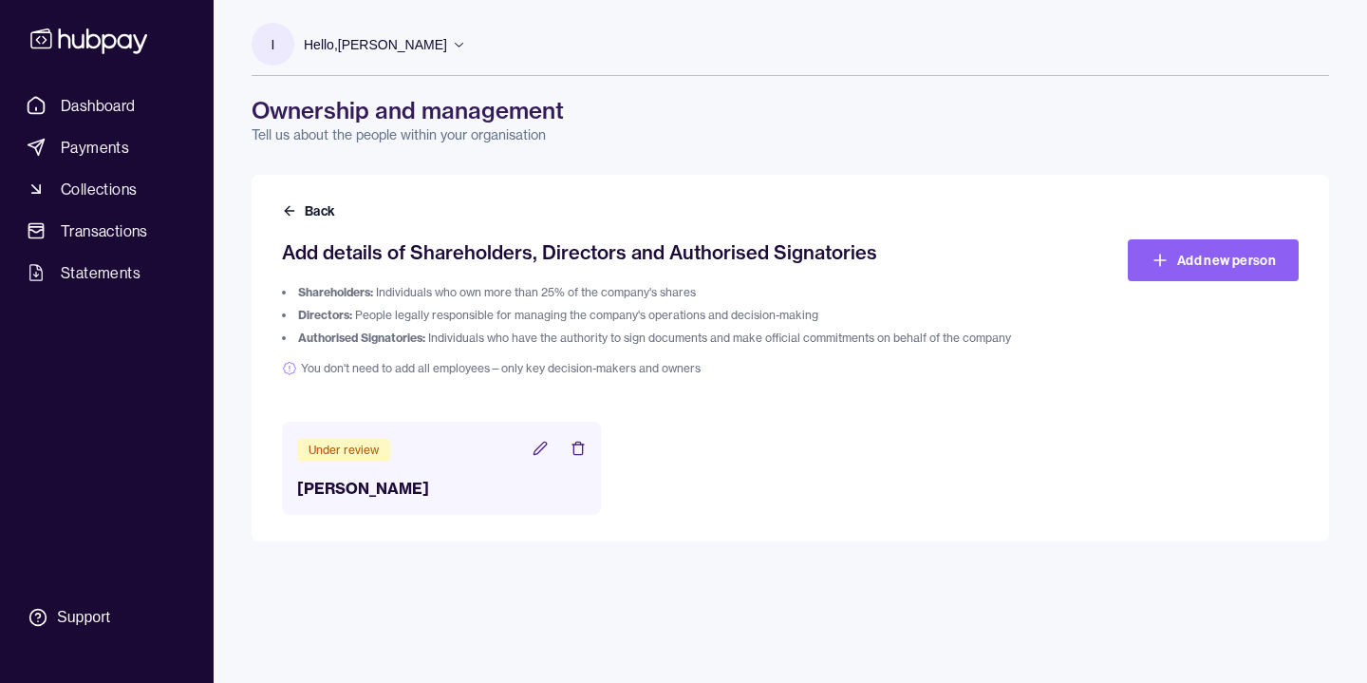
click at [1236, 238] on div "Back Add details of Shareholders, Directors and Authorised Signatories Sharehol…" at bounding box center [791, 358] width 1078 height 367
click at [1208, 263] on link "Add new person" at bounding box center [1213, 260] width 171 height 42
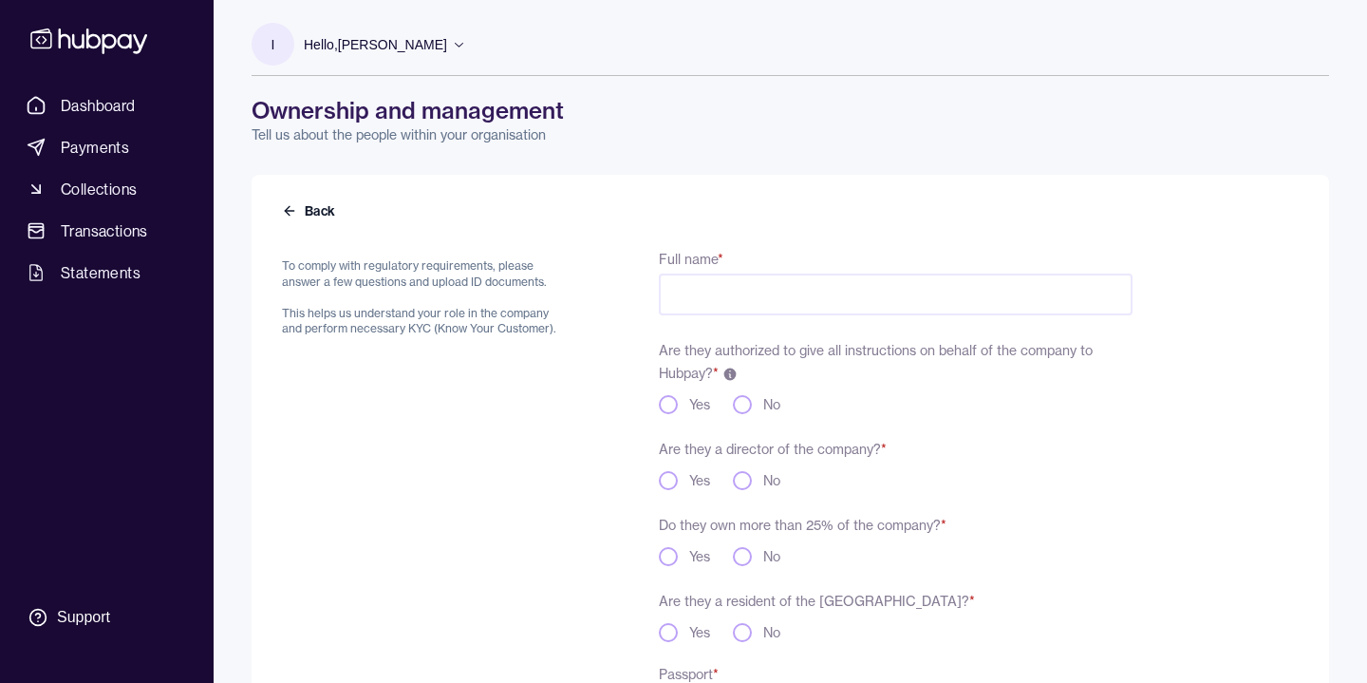
click at [830, 296] on input "Full name *" at bounding box center [896, 294] width 474 height 42
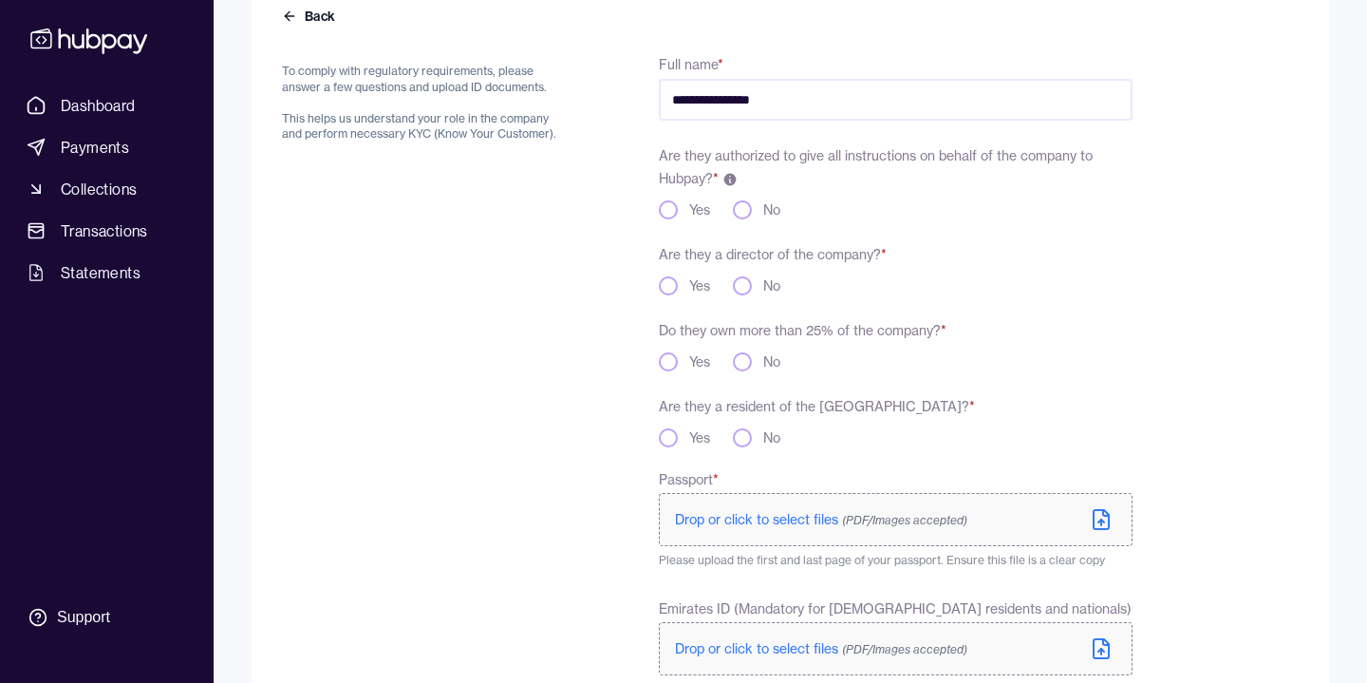
scroll to position [196, 0]
type input "**********"
click at [666, 206] on button "Yes" at bounding box center [668, 208] width 19 height 19
click at [743, 293] on button "No" at bounding box center [742, 284] width 19 height 19
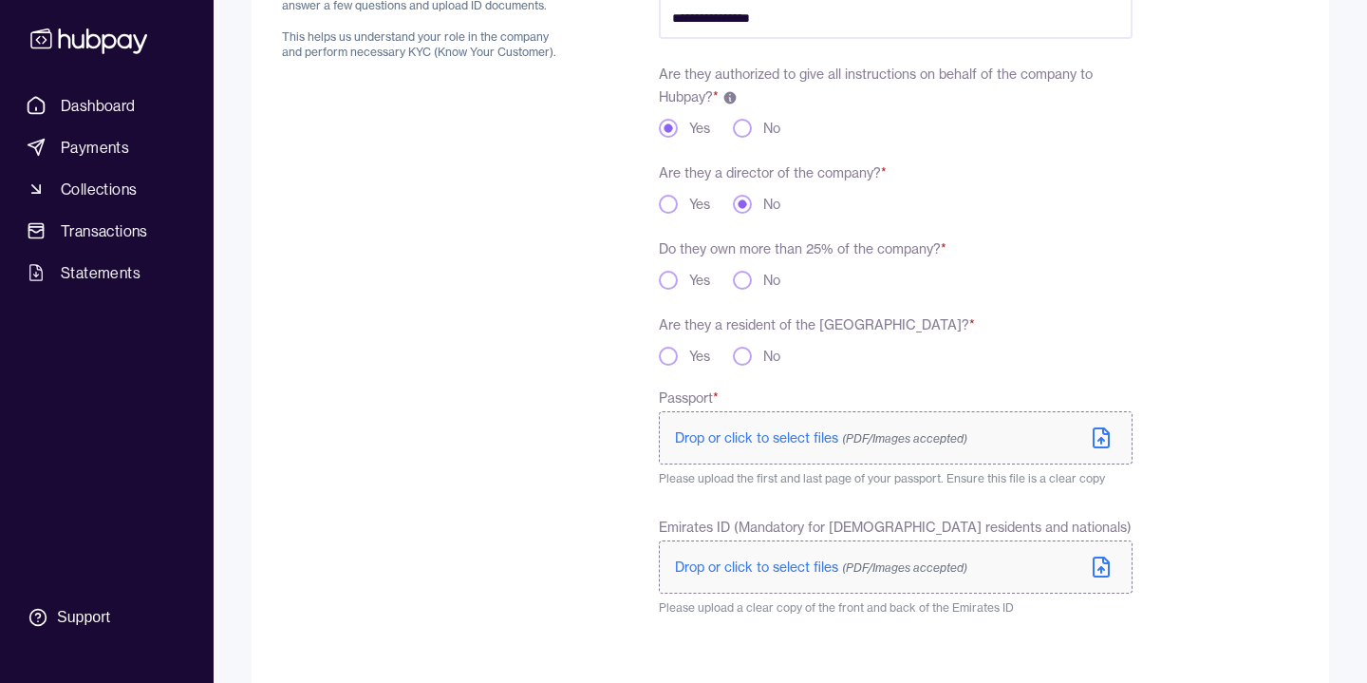
scroll to position [280, 0]
click at [728, 89] on icon at bounding box center [730, 94] width 12 height 12
click at [772, 90] on div "Are they authorized to give all instructions on behalf of the company to Hubpay…" at bounding box center [896, 96] width 474 height 76
click at [674, 278] on button "Yes" at bounding box center [668, 276] width 19 height 19
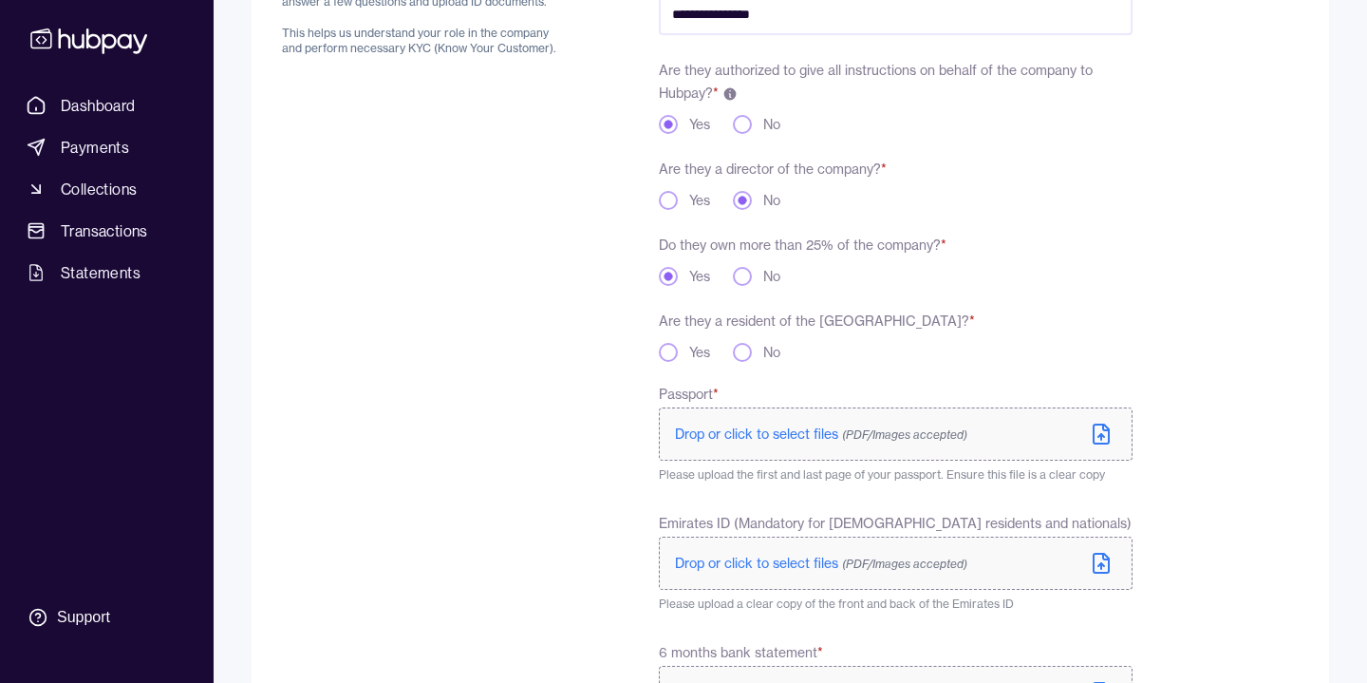
click at [664, 357] on button "Yes" at bounding box center [668, 352] width 19 height 19
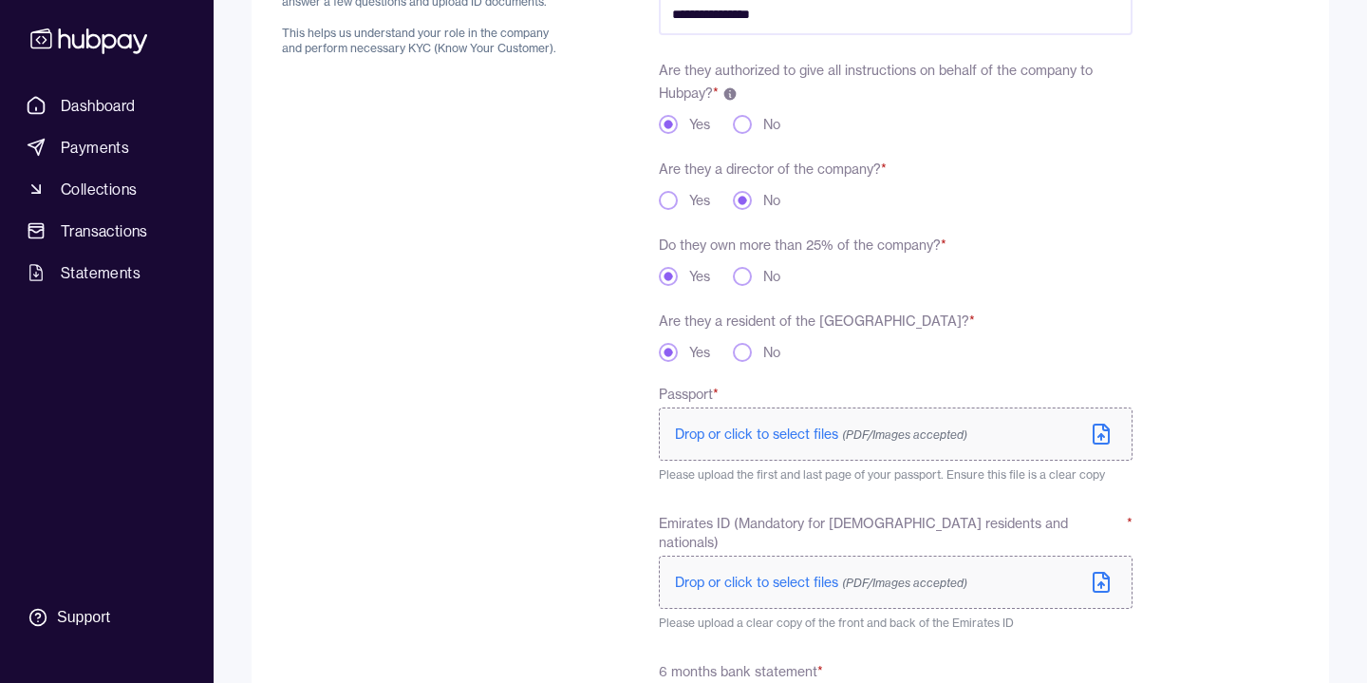
scroll to position [427, 0]
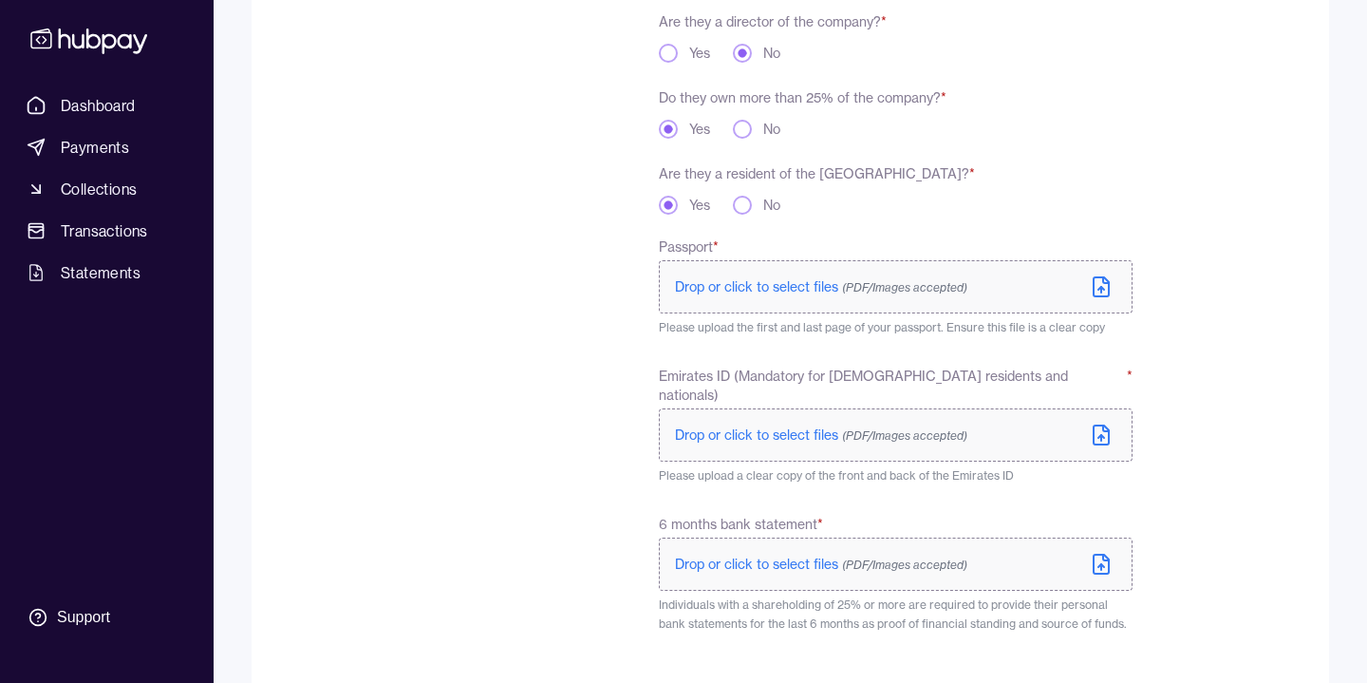
click at [748, 285] on span "Drop or click to select files (PDF/Images accepted)" at bounding box center [821, 286] width 292 height 17
click at [802, 426] on span "Drop or click to select files (PDF/Images accepted)" at bounding box center [821, 434] width 292 height 17
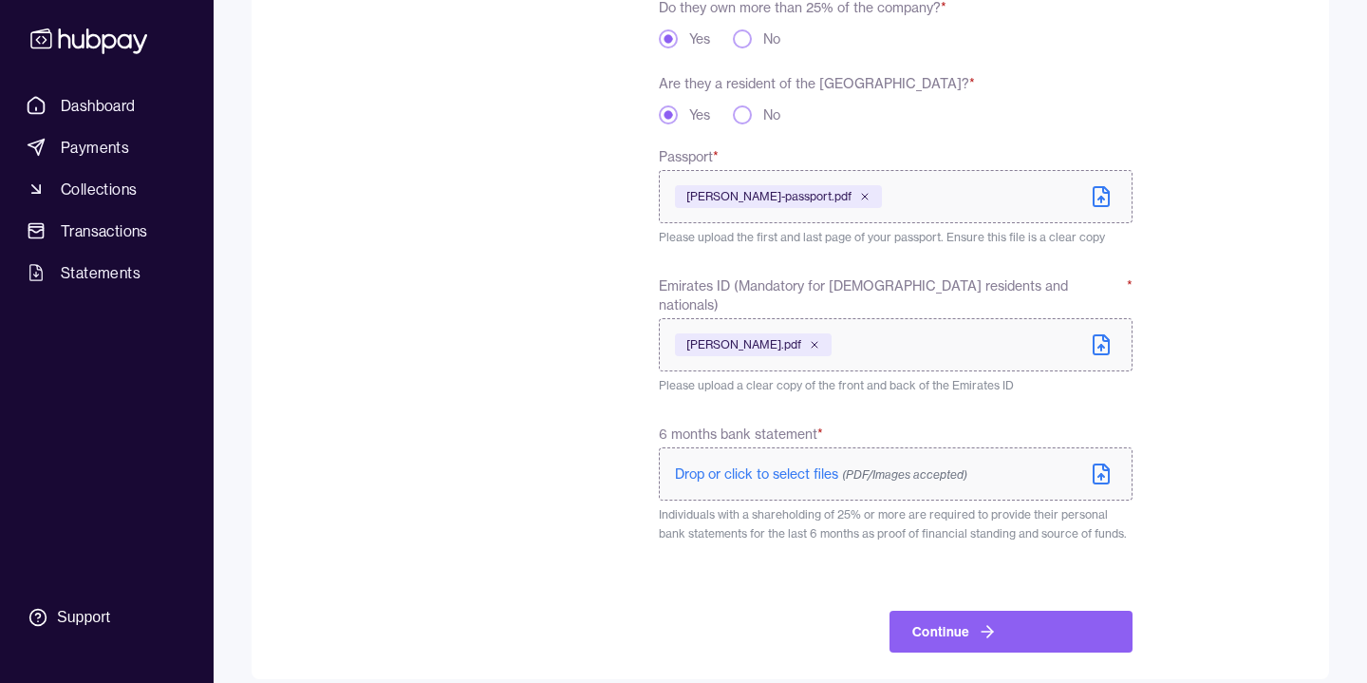
click at [456, 512] on div "To comply with regulatory requirements, please answer a few questions and uploa…" at bounding box center [425, 190] width 286 height 923
click at [760, 447] on label "Drop or click to select files (PDF/Images accepted)" at bounding box center [896, 473] width 474 height 53
click at [1238, 552] on form "**********" at bounding box center [790, 180] width 1017 height 946
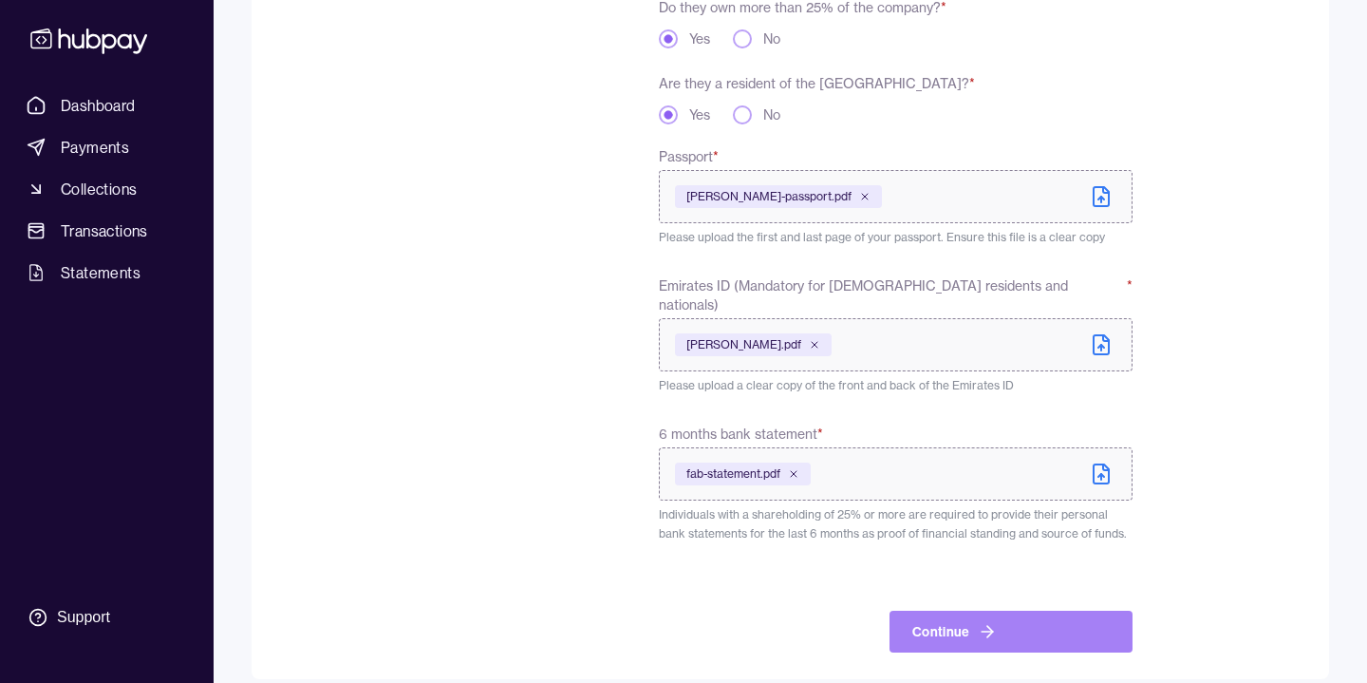
click at [1029, 623] on button "Continue" at bounding box center [1011, 632] width 243 height 42
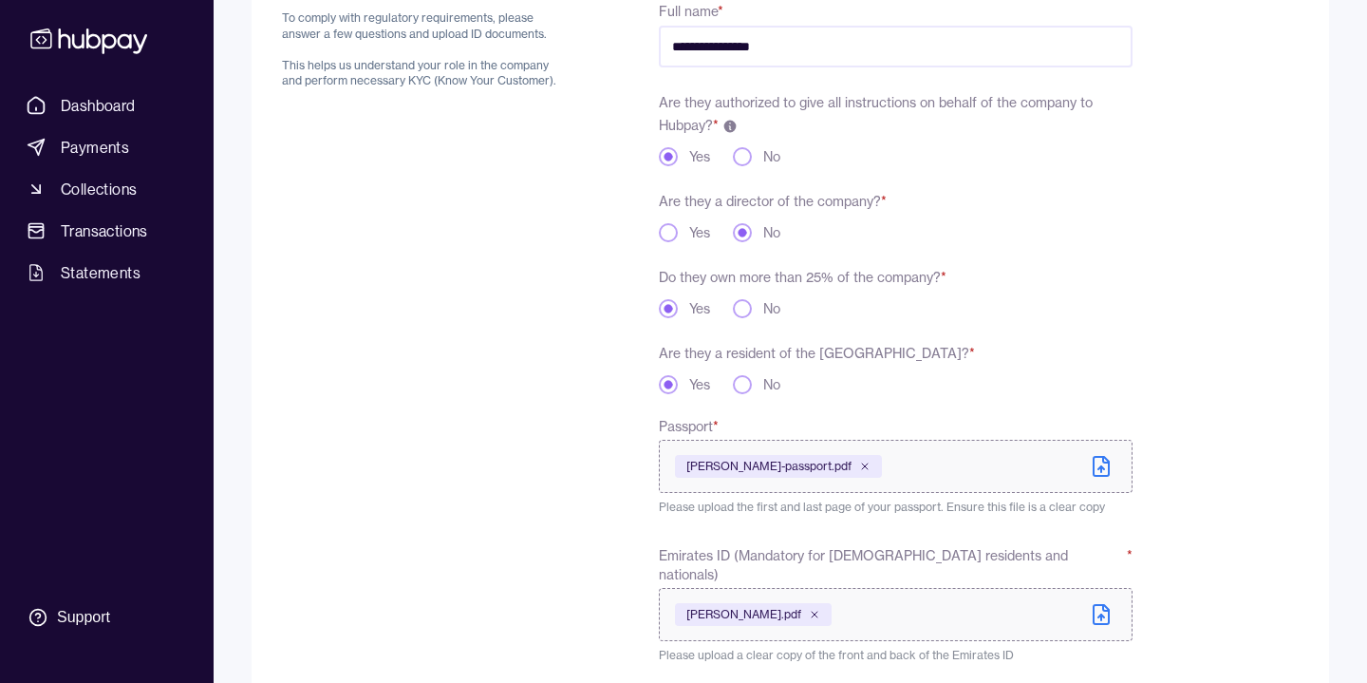
scroll to position [559, 0]
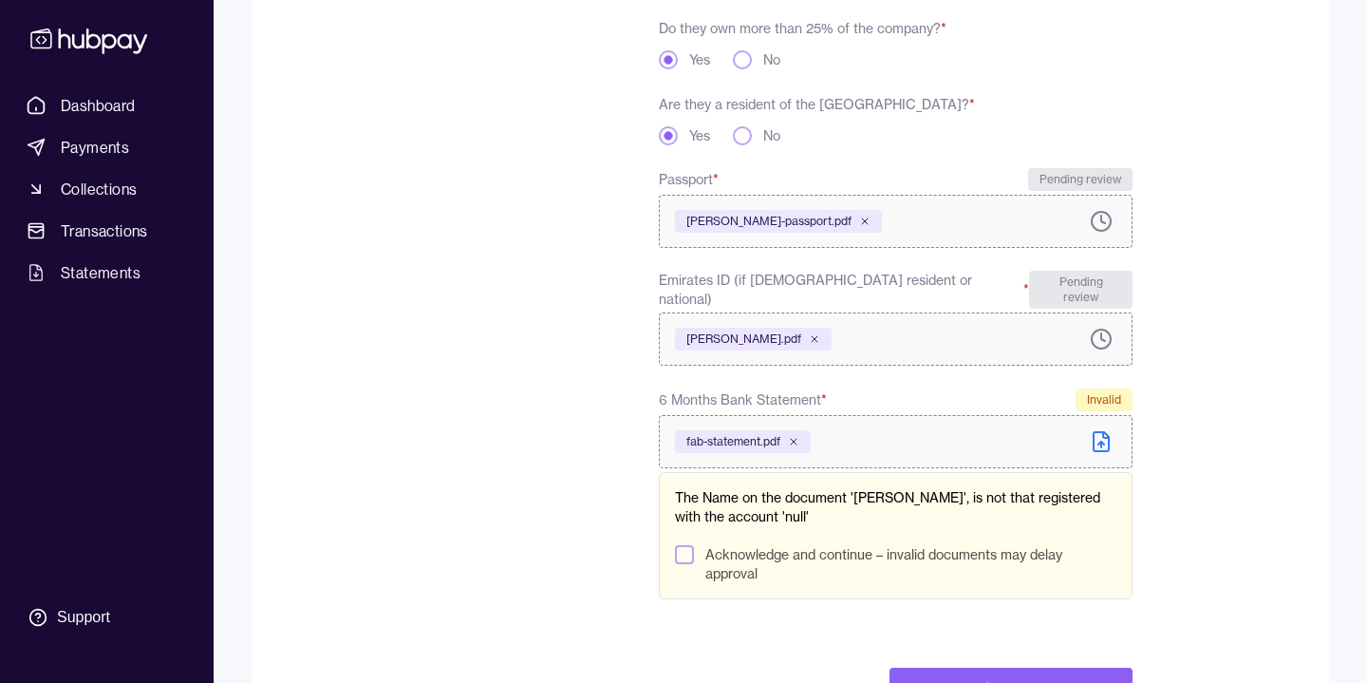
scroll to position [557, 0]
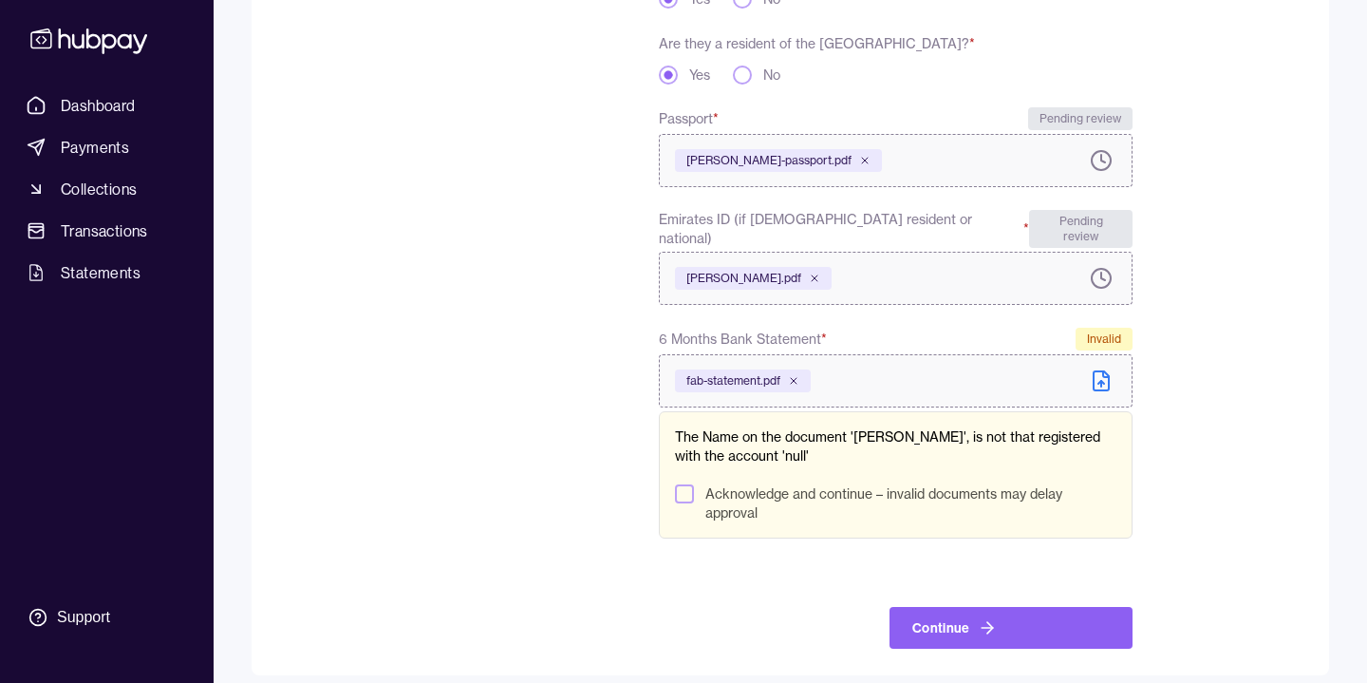
click at [767, 484] on label "Acknowledge and continue – invalid documents may delay approval" at bounding box center [910, 503] width 411 height 38
click at [694, 484] on button "Acknowledge and continue – invalid documents may delay approval" at bounding box center [684, 493] width 19 height 19
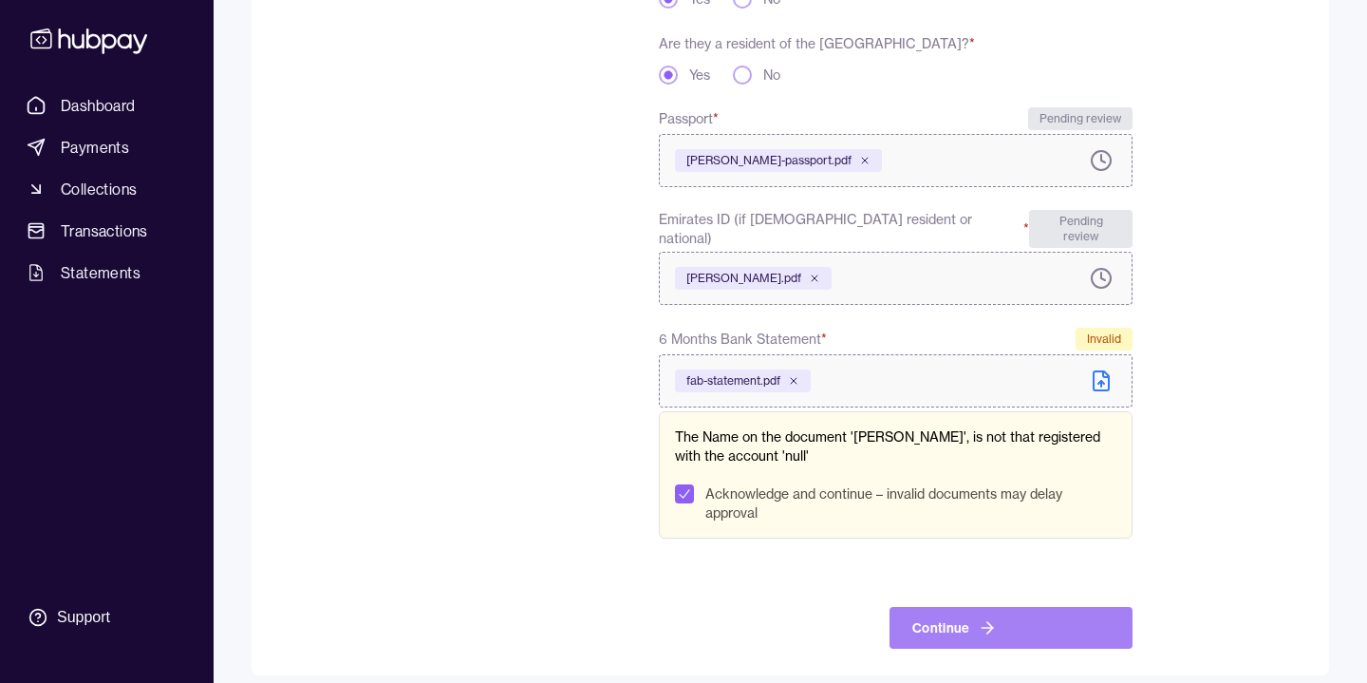
click at [1024, 614] on button "Continue" at bounding box center [1011, 628] width 243 height 42
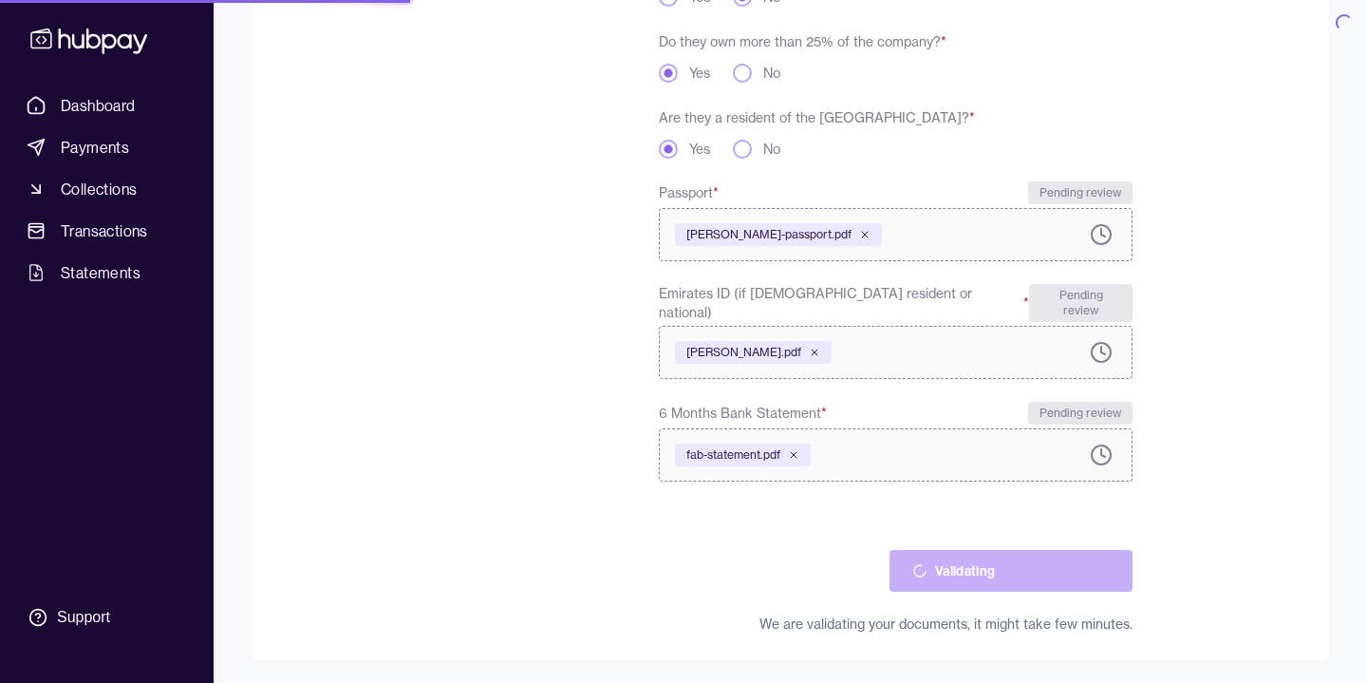
scroll to position [468, 0]
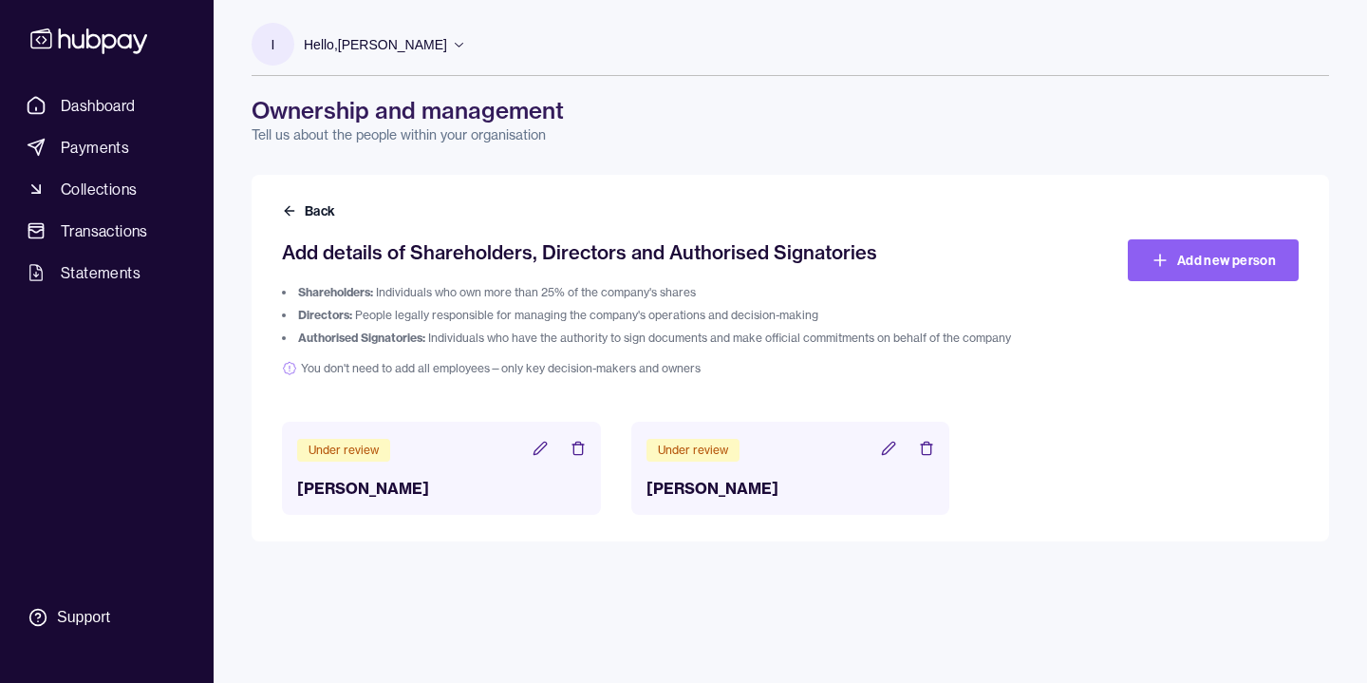
click at [891, 449] on icon at bounding box center [888, 448] width 15 height 15
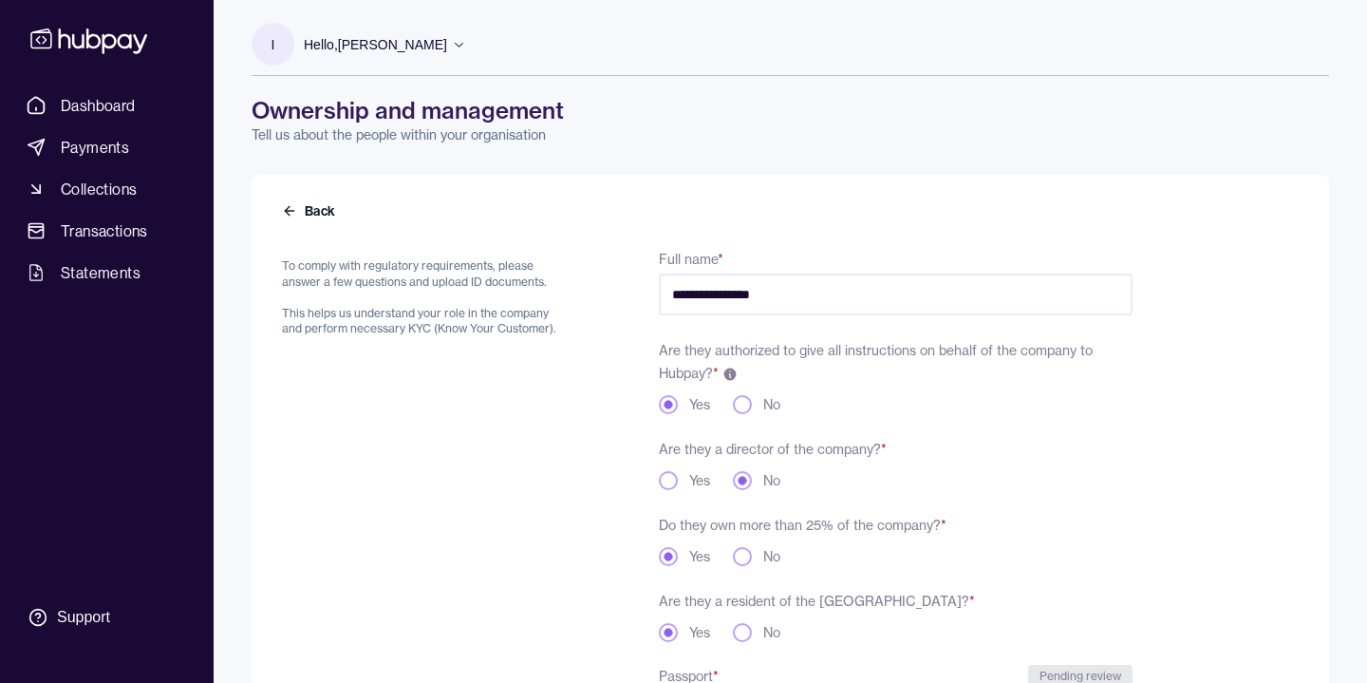
click at [781, 291] on input "**********" at bounding box center [896, 294] width 474 height 42
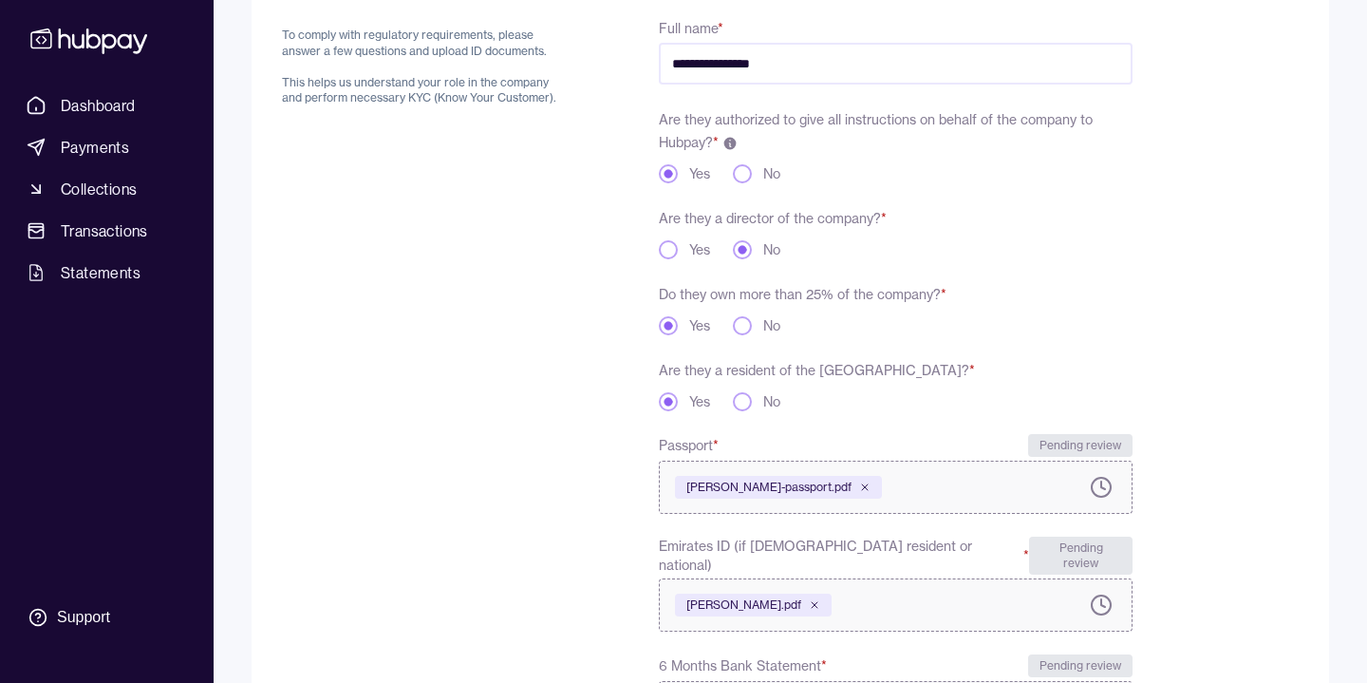
scroll to position [426, 0]
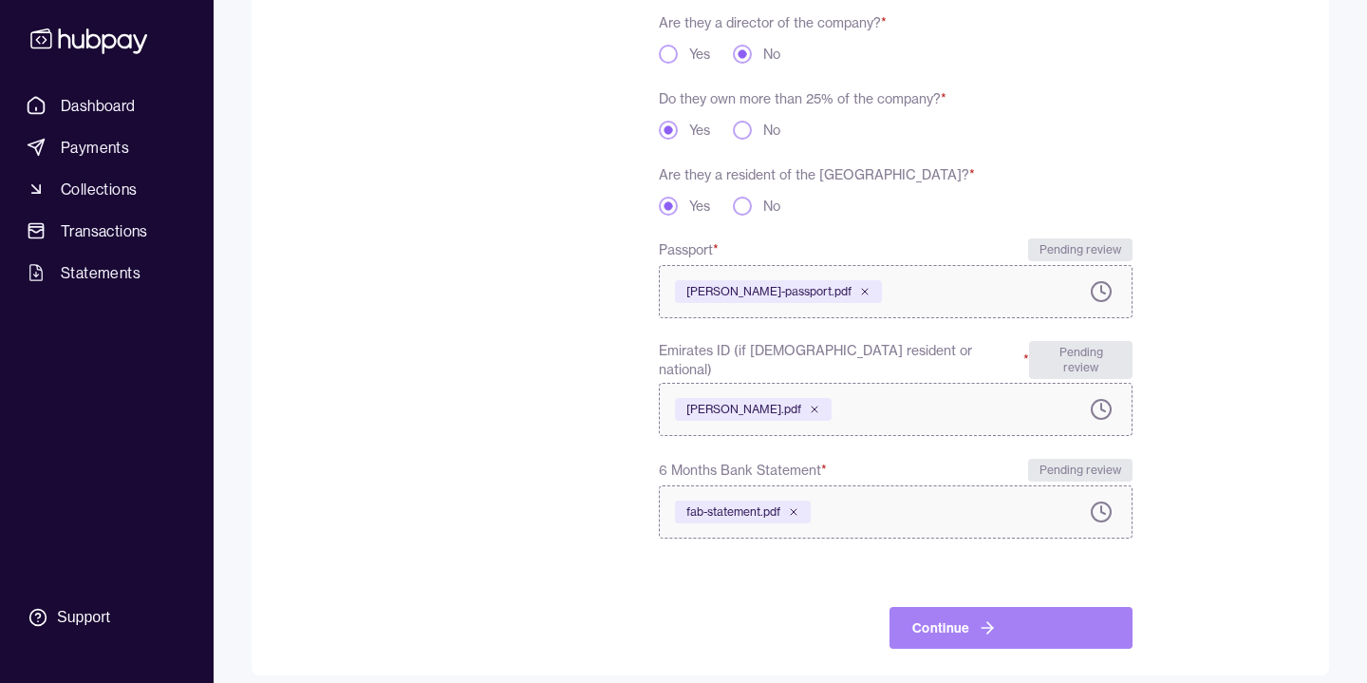
type input "**********"
click at [1024, 618] on button "Continue" at bounding box center [1011, 628] width 243 height 42
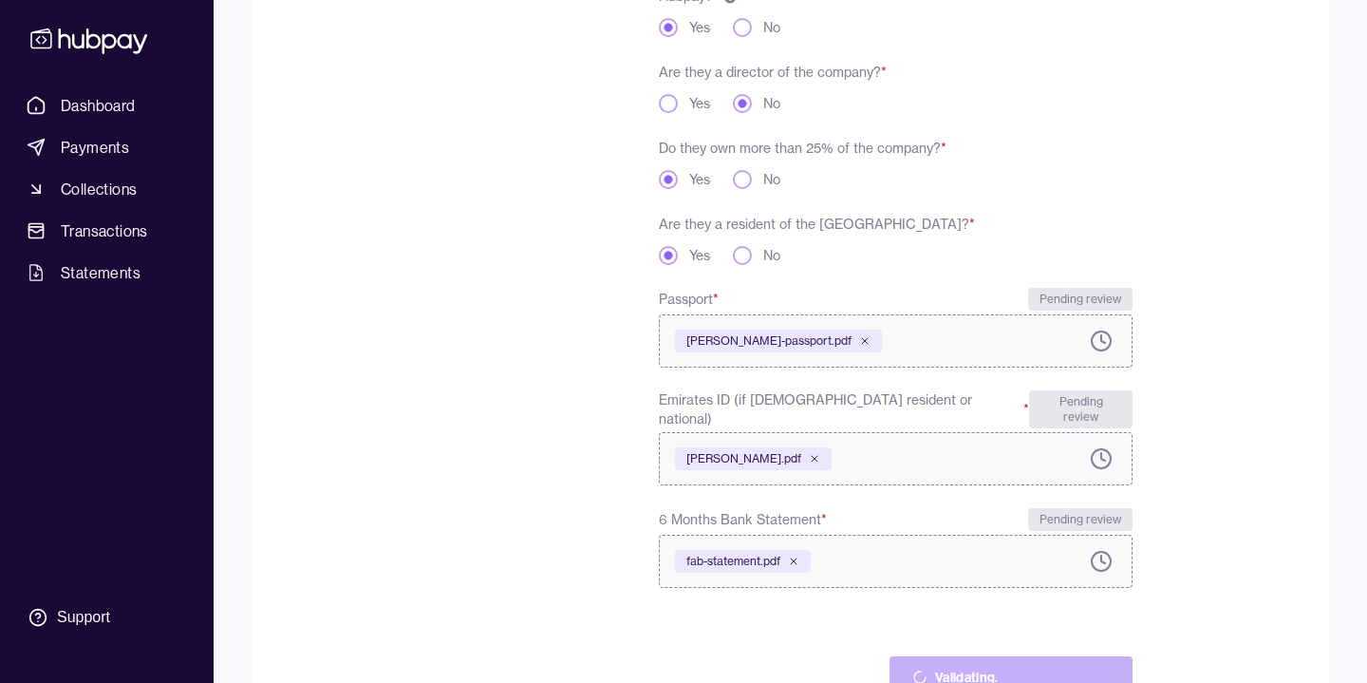
scroll to position [468, 0]
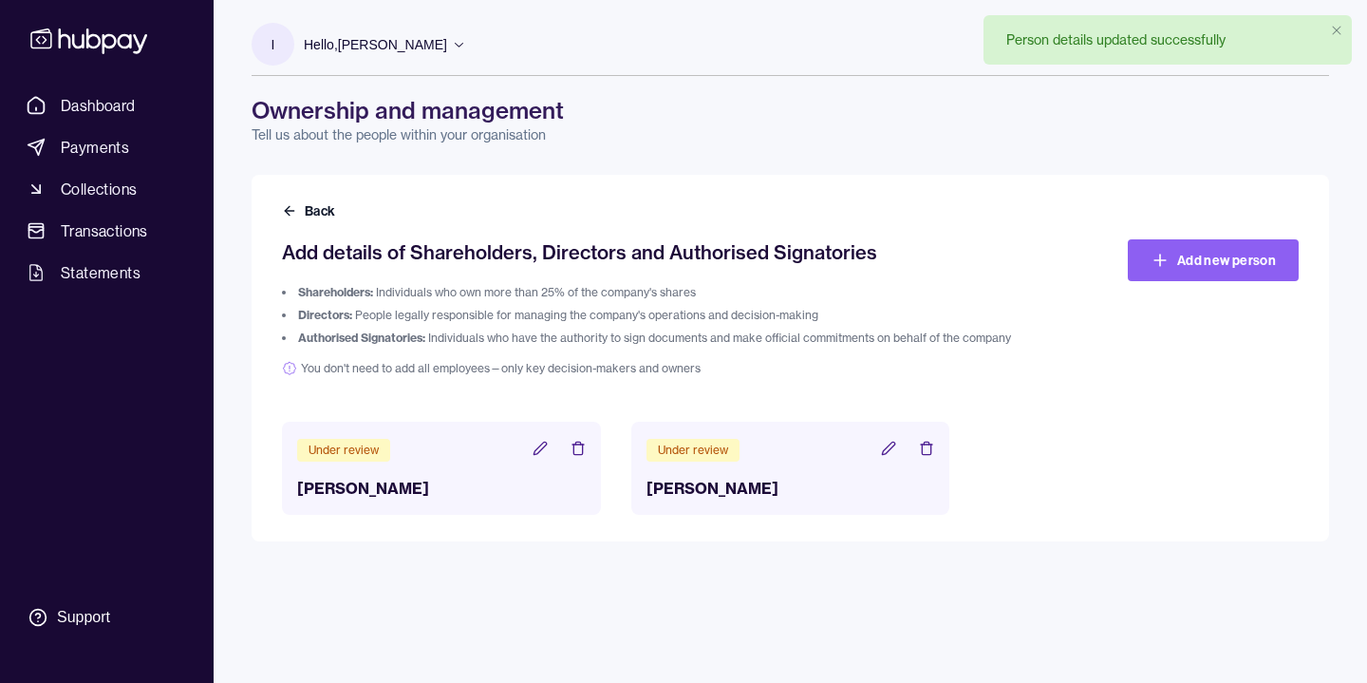
click at [1087, 44] on div "Person details updated successfully" at bounding box center [1115, 39] width 219 height 19
click at [1338, 28] on icon "Notifications (F8)" at bounding box center [1336, 30] width 15 height 15
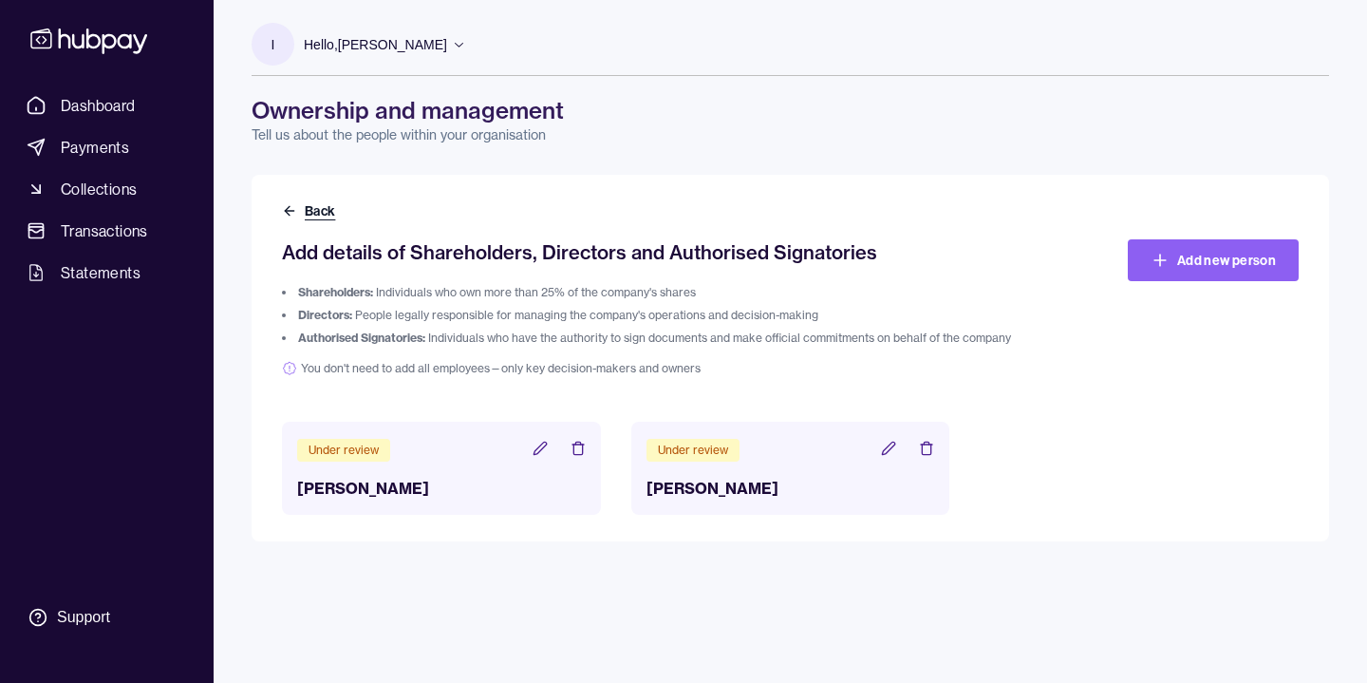
click at [308, 209] on button "Back" at bounding box center [310, 210] width 57 height 19
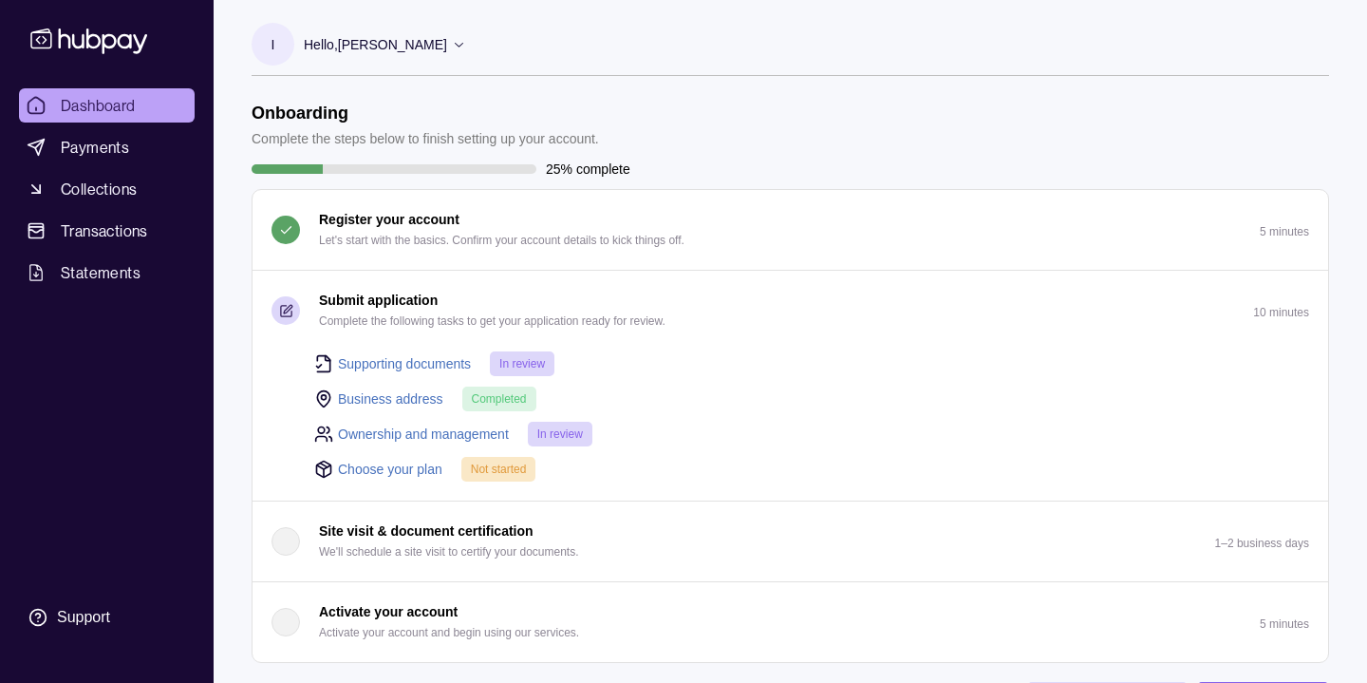
click at [404, 471] on link "Choose your plan" at bounding box center [390, 469] width 104 height 21
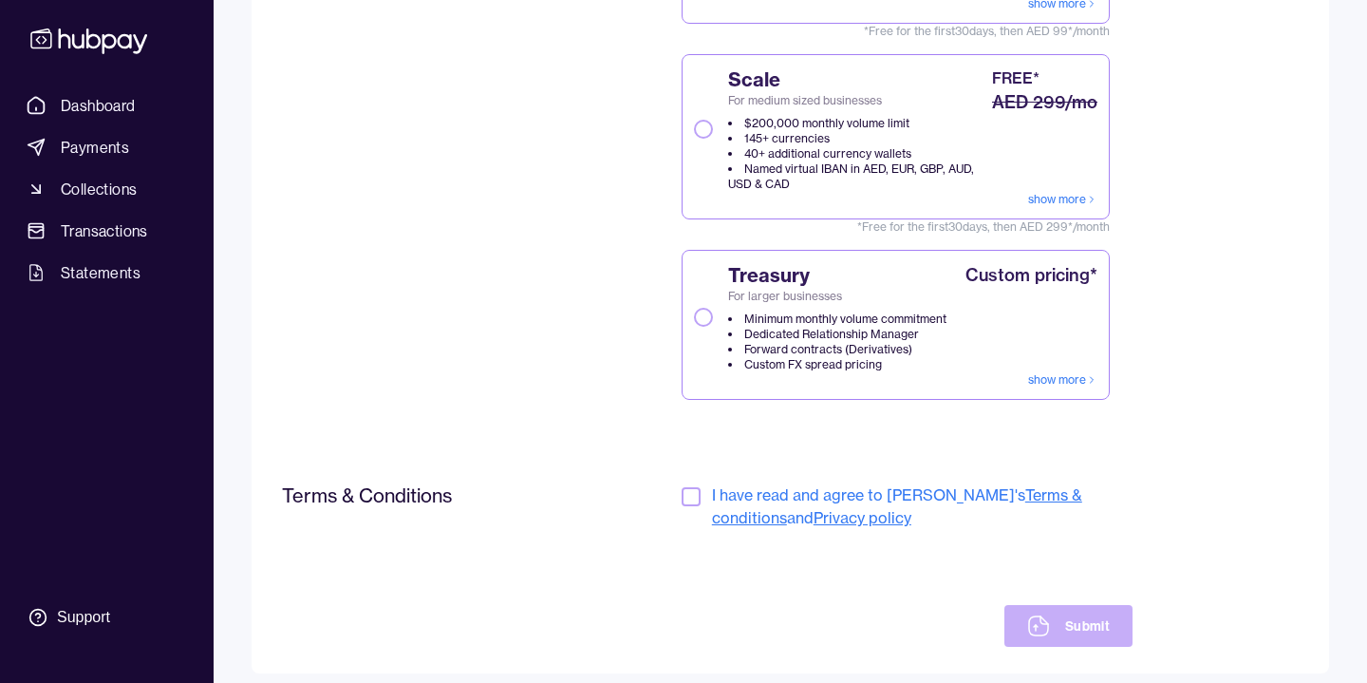
scroll to position [394, 0]
click at [686, 498] on button "button" at bounding box center [691, 494] width 19 height 19
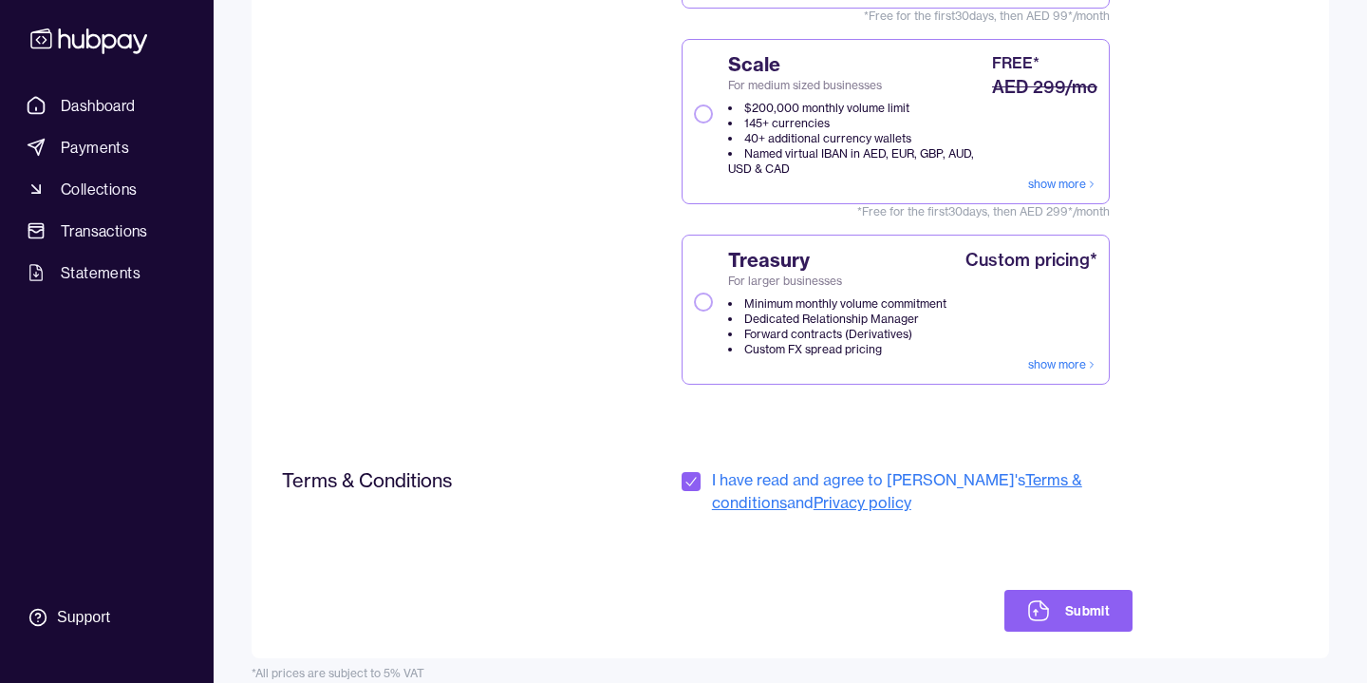
scroll to position [428, 0]
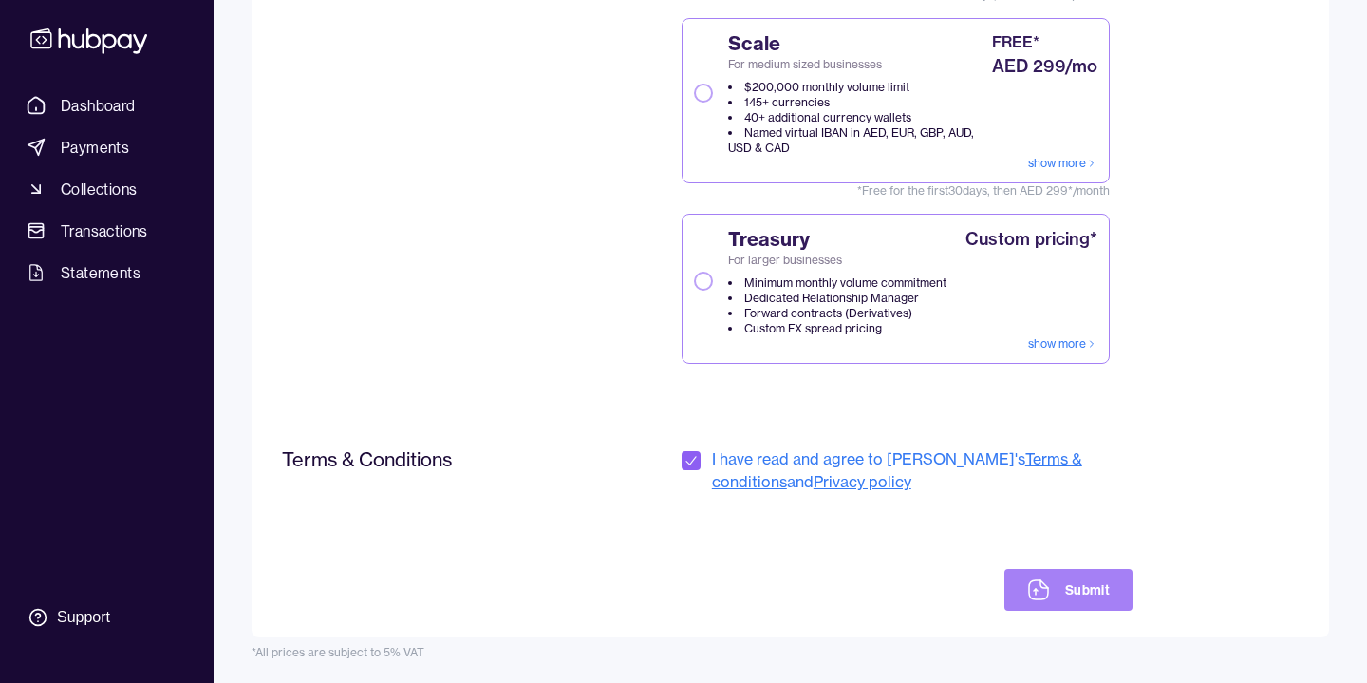
click at [1082, 580] on button "Submit" at bounding box center [1069, 590] width 128 height 42
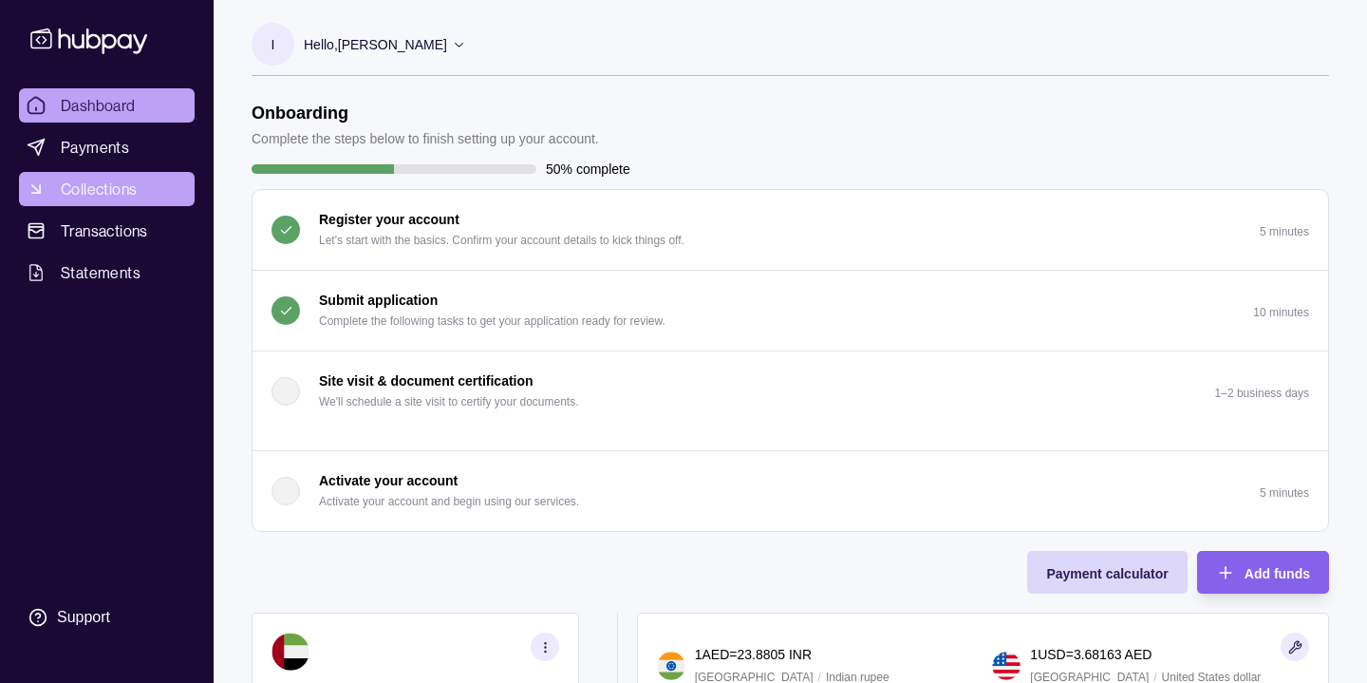
click at [134, 181] on span "Collections" at bounding box center [99, 189] width 76 height 23
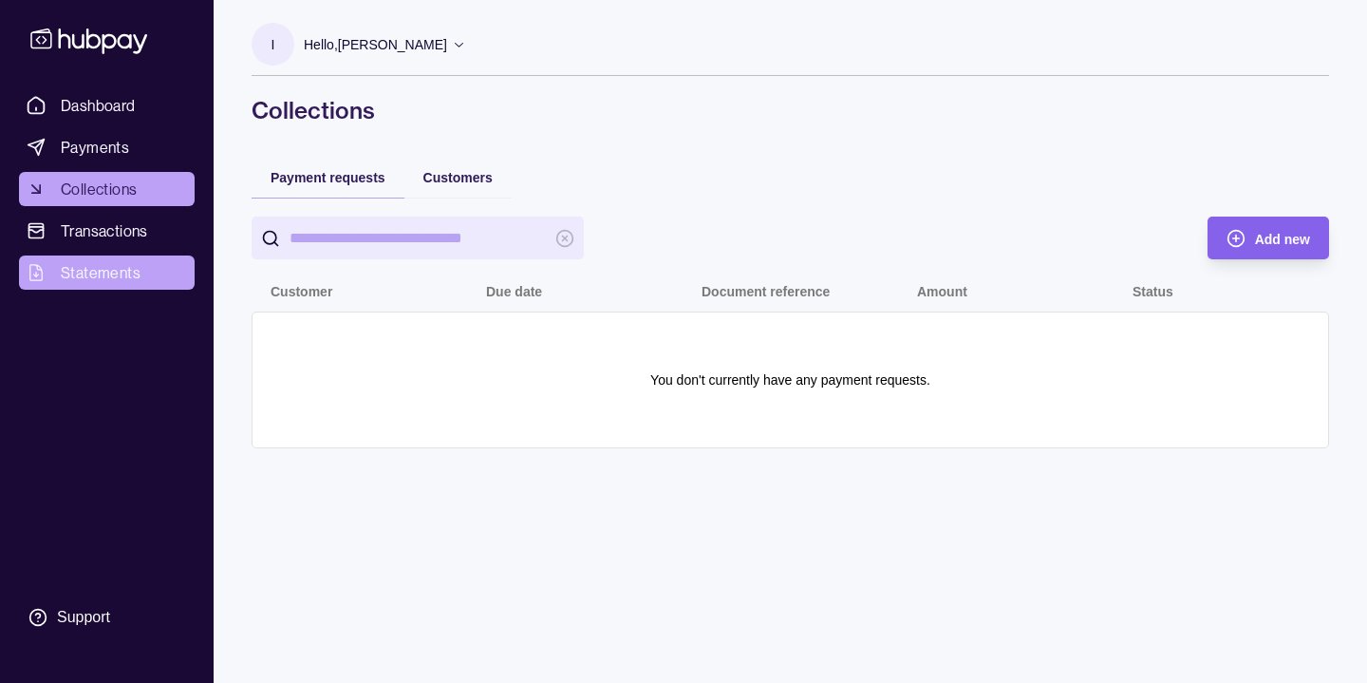
click at [141, 276] on link "Statements" at bounding box center [107, 272] width 176 height 34
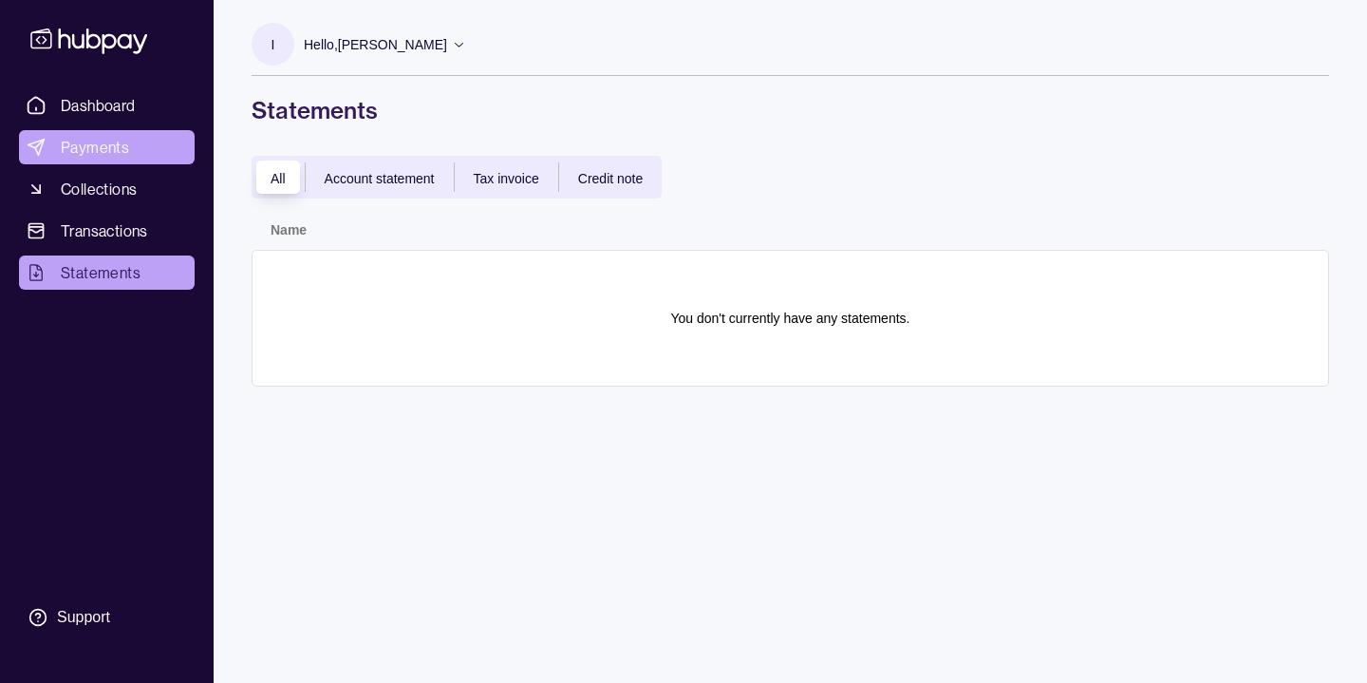
click at [144, 145] on link "Payments" at bounding box center [107, 147] width 176 height 34
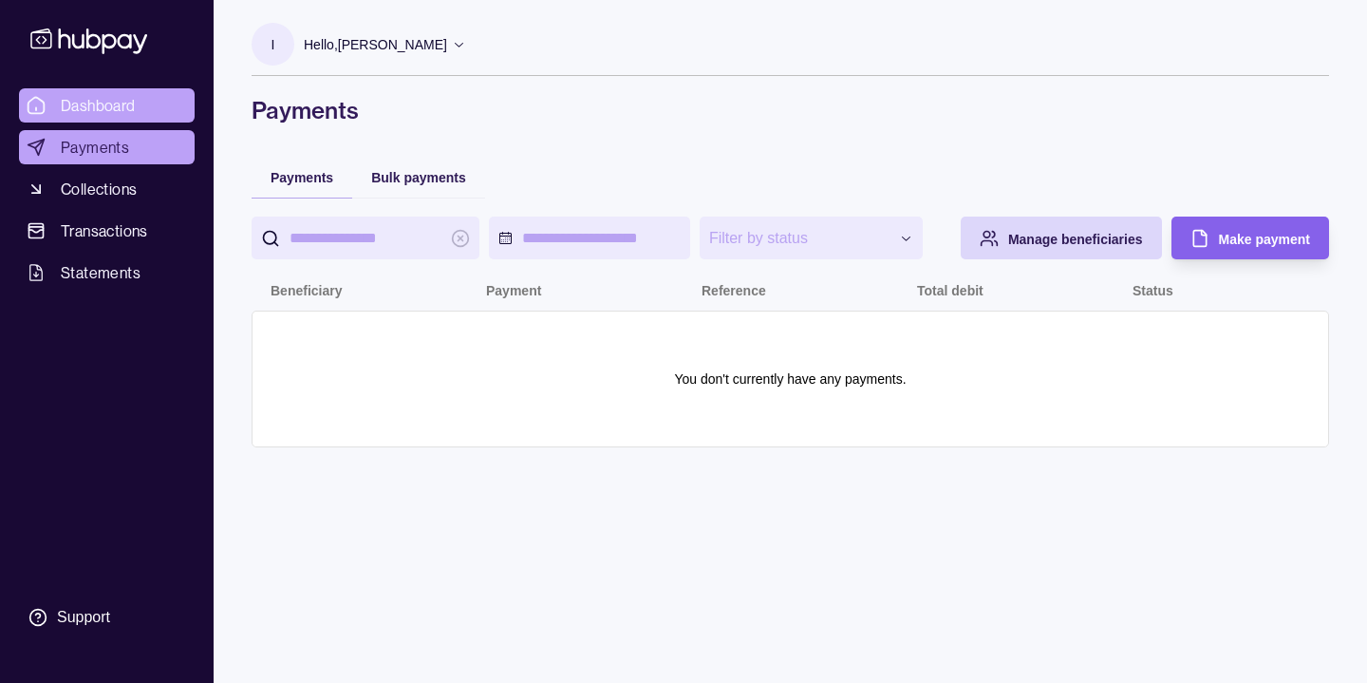
click at [151, 103] on link "Dashboard" at bounding box center [107, 105] width 176 height 34
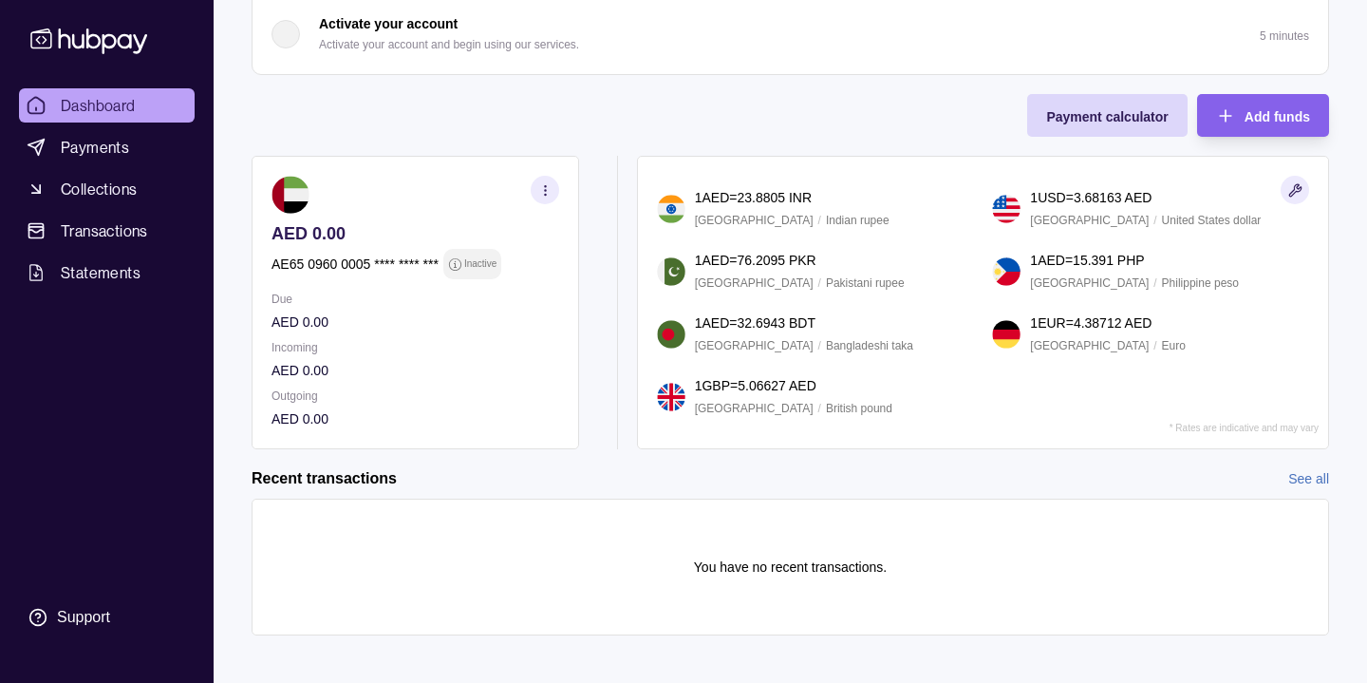
scroll to position [455, 0]
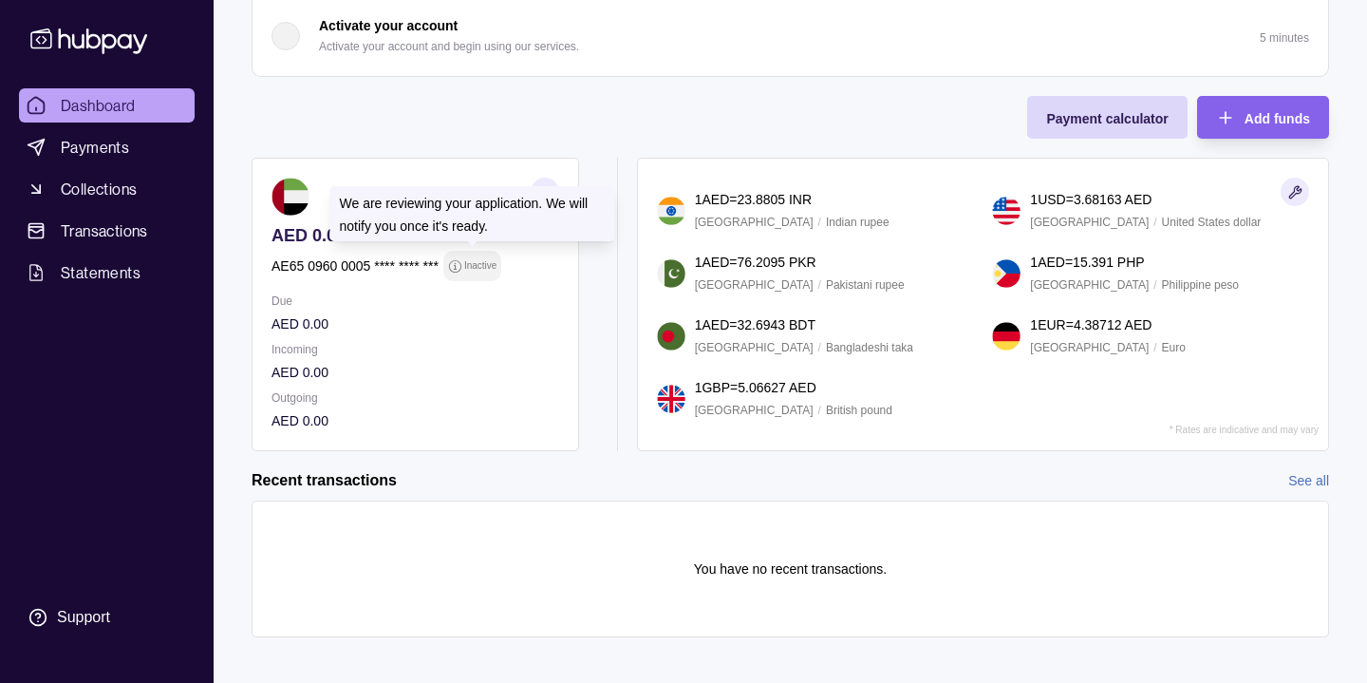
click at [448, 267] on icon at bounding box center [455, 266] width 14 height 14
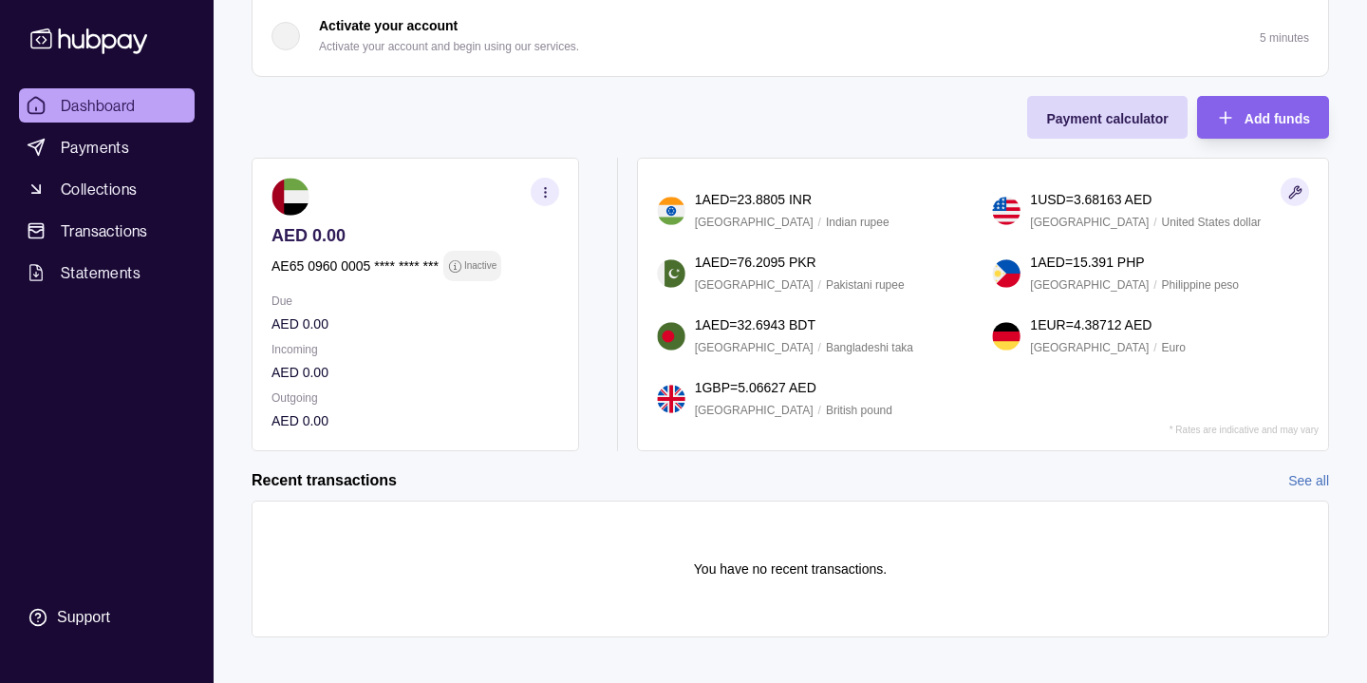
click at [461, 268] on icon at bounding box center [455, 266] width 14 height 14
click at [539, 198] on section "button" at bounding box center [545, 192] width 28 height 28
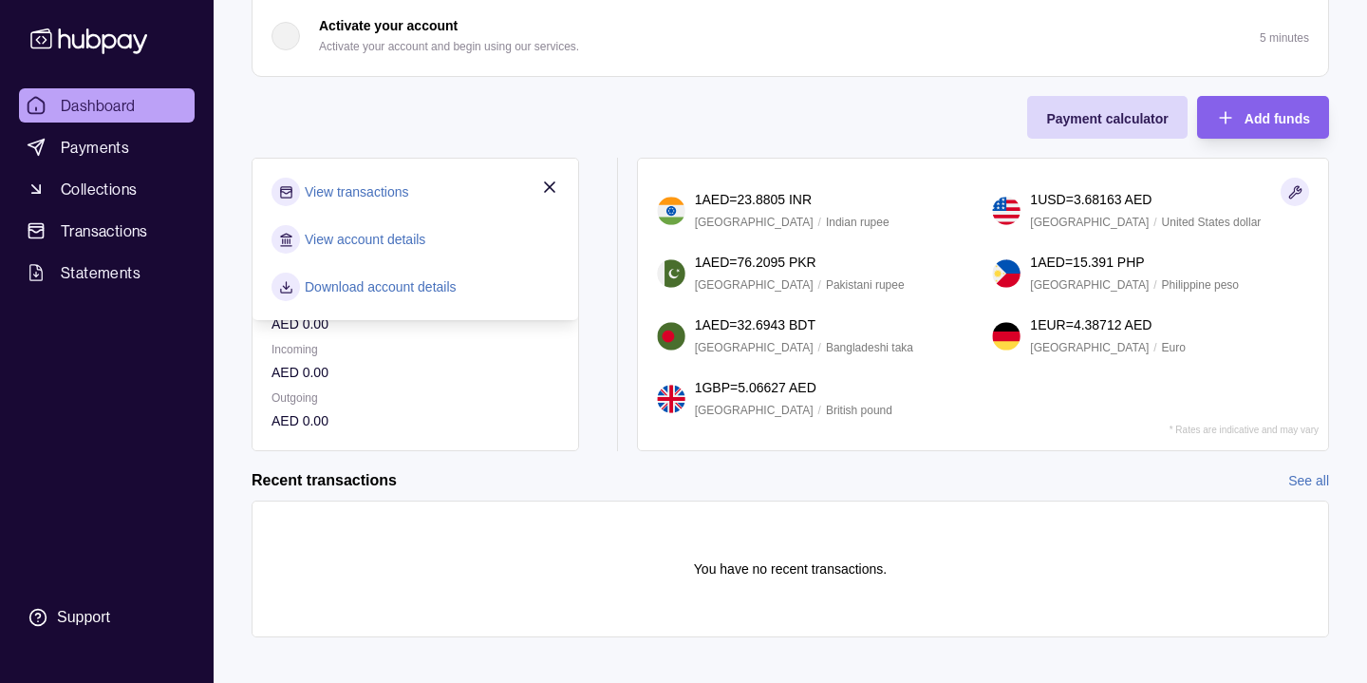
click at [369, 236] on link "View account details" at bounding box center [365, 239] width 121 height 21
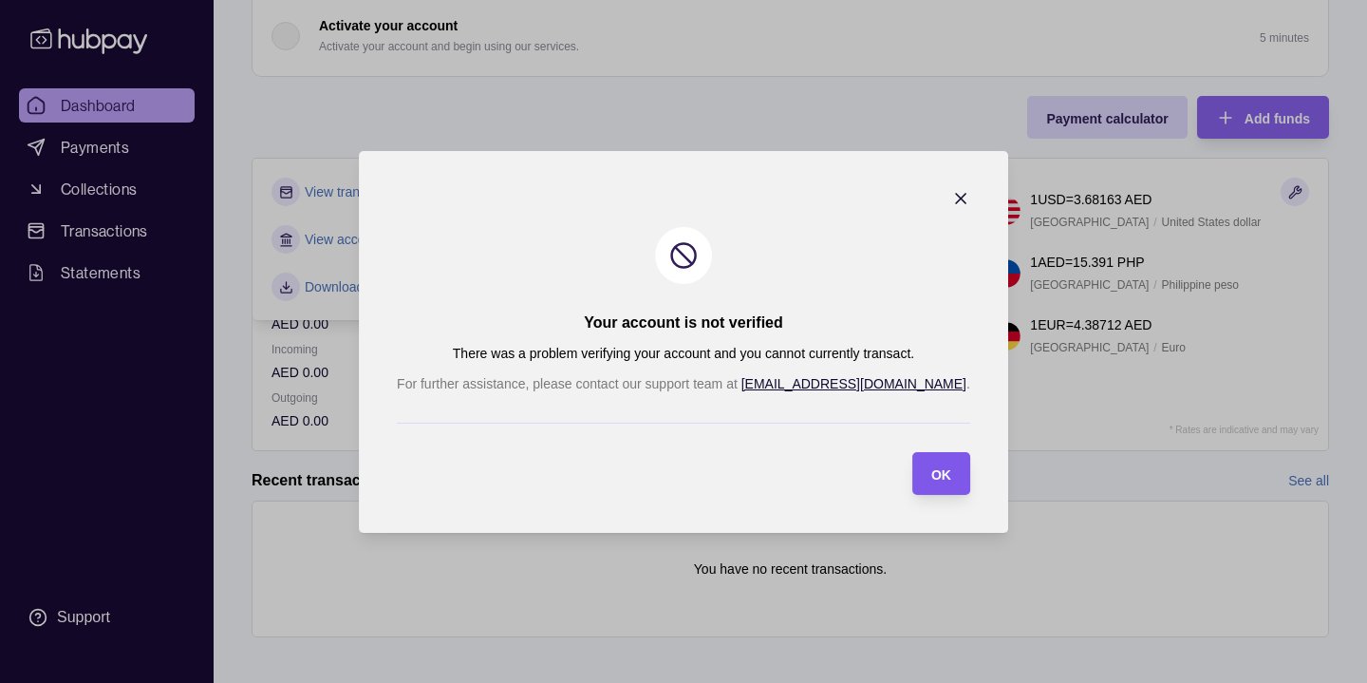
click at [931, 477] on span "OK" at bounding box center [941, 473] width 20 height 15
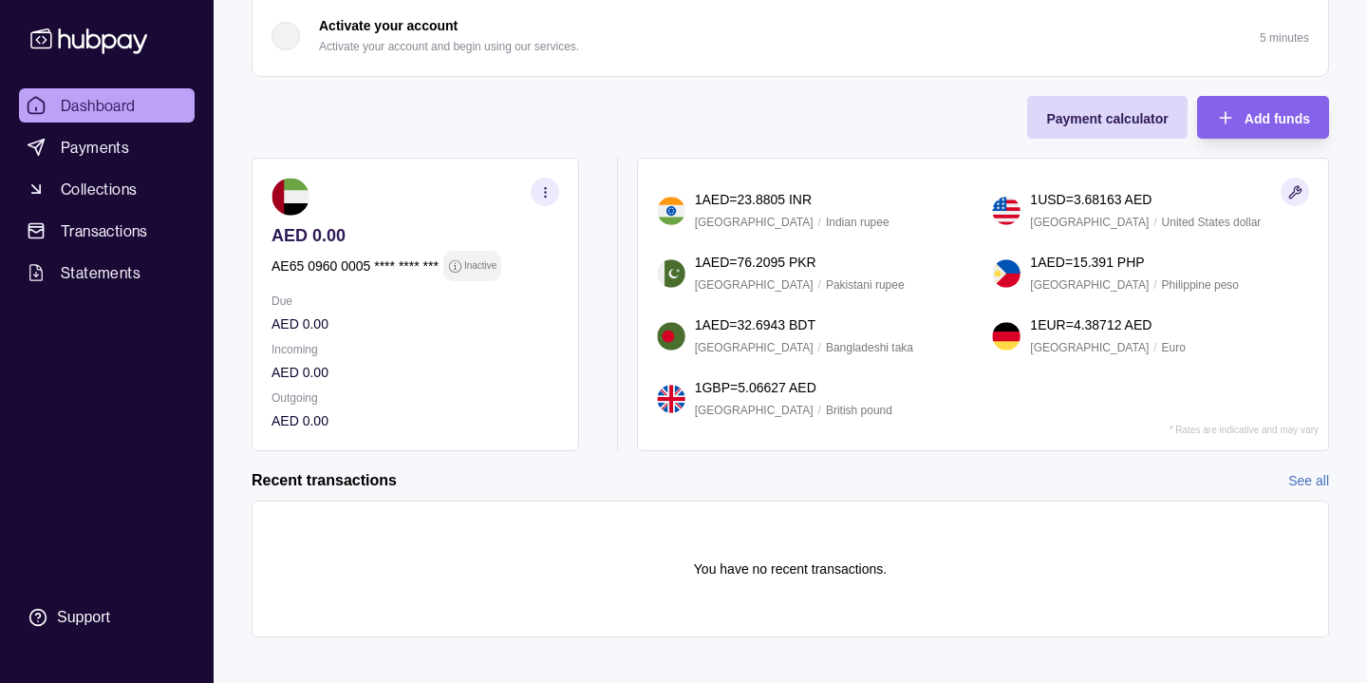
click at [908, 455] on section "Onboarding Complete the steps below to finish setting up your account. 50% comp…" at bounding box center [791, 161] width 1154 height 1027
